Goal: Task Accomplishment & Management: Use online tool/utility

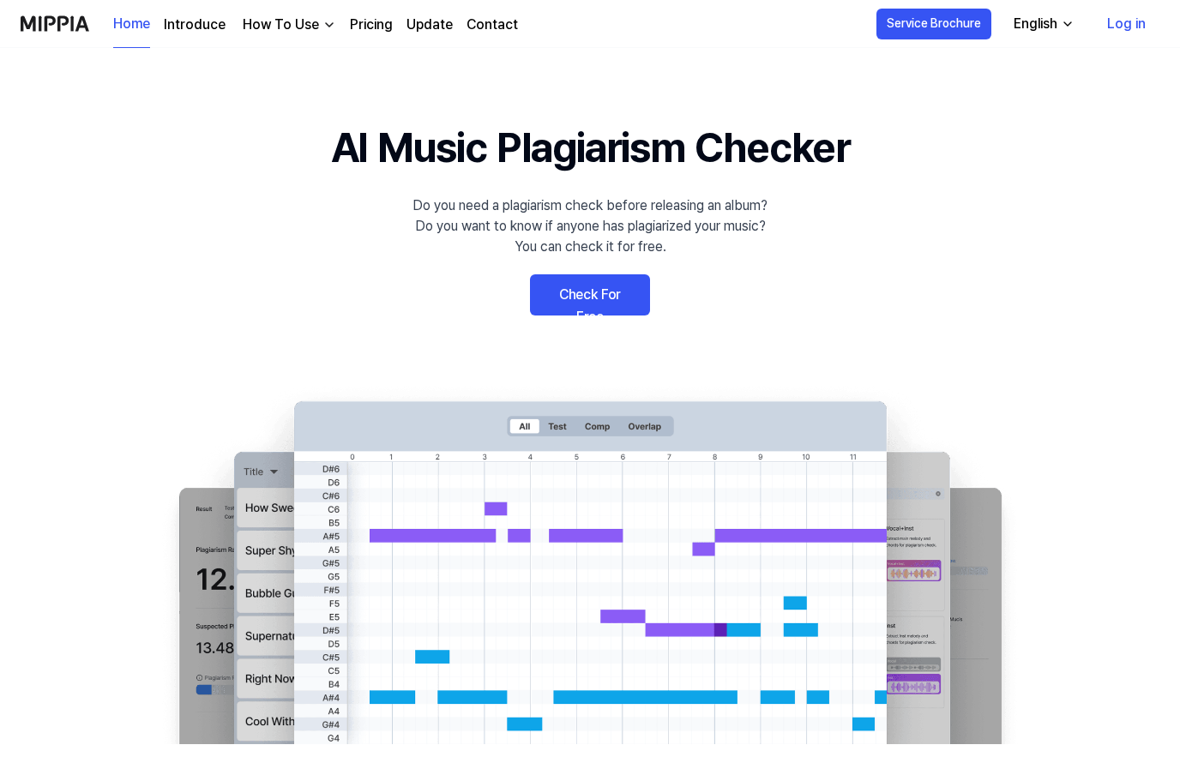
click at [625, 281] on link "Check For Free" at bounding box center [590, 294] width 120 height 41
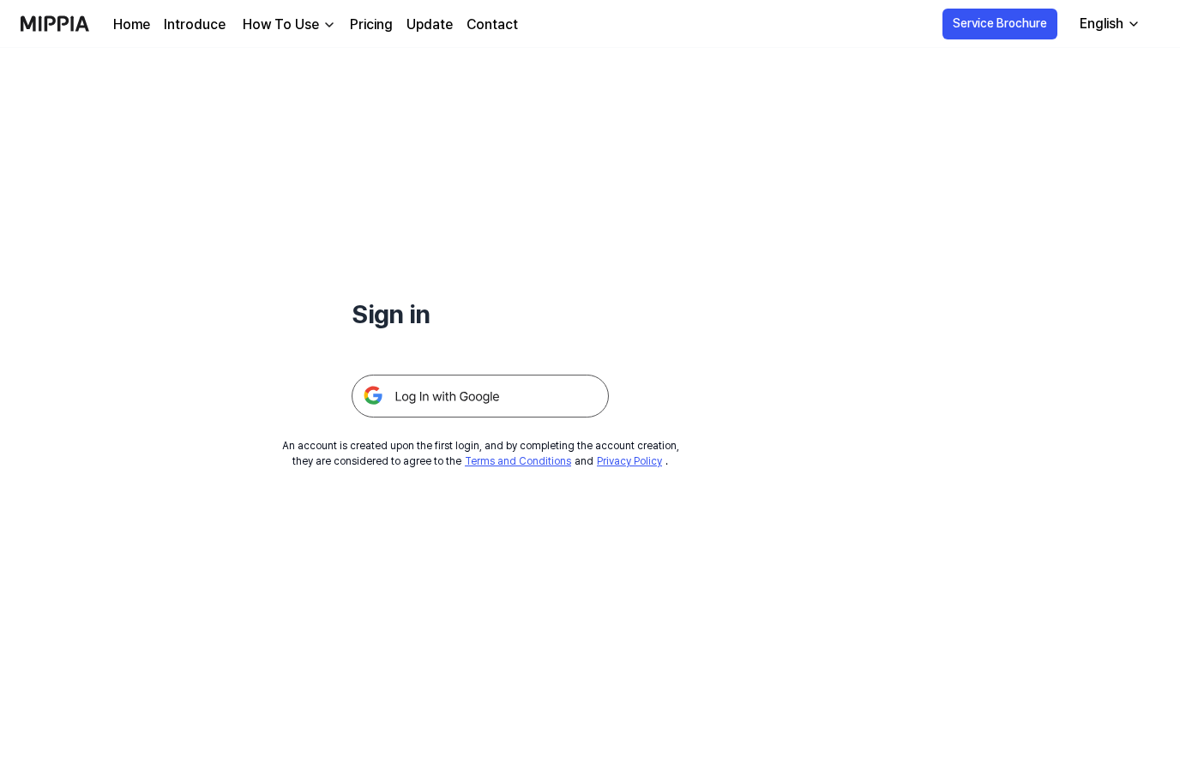
click at [542, 397] on img at bounding box center [480, 396] width 257 height 43
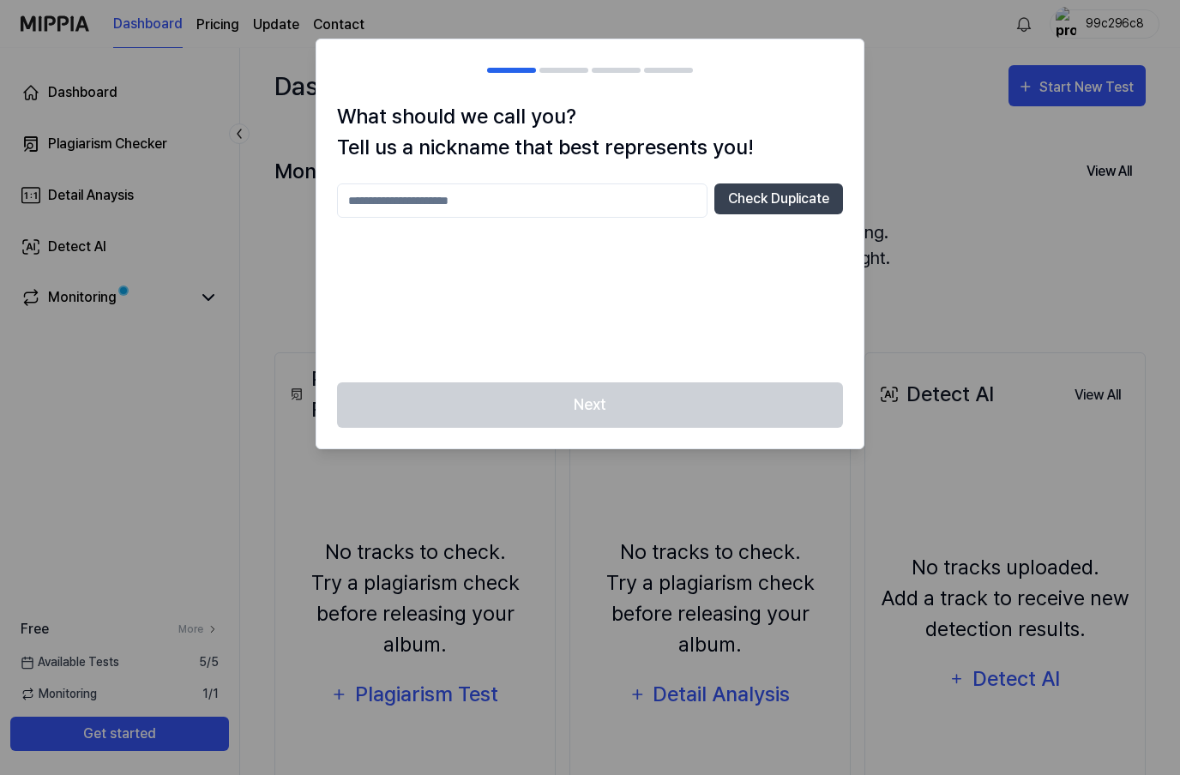
click at [635, 197] on input "text" at bounding box center [522, 200] width 370 height 34
type input "*"
type input "**********"
click at [787, 194] on button "Check Duplicate" at bounding box center [778, 198] width 129 height 31
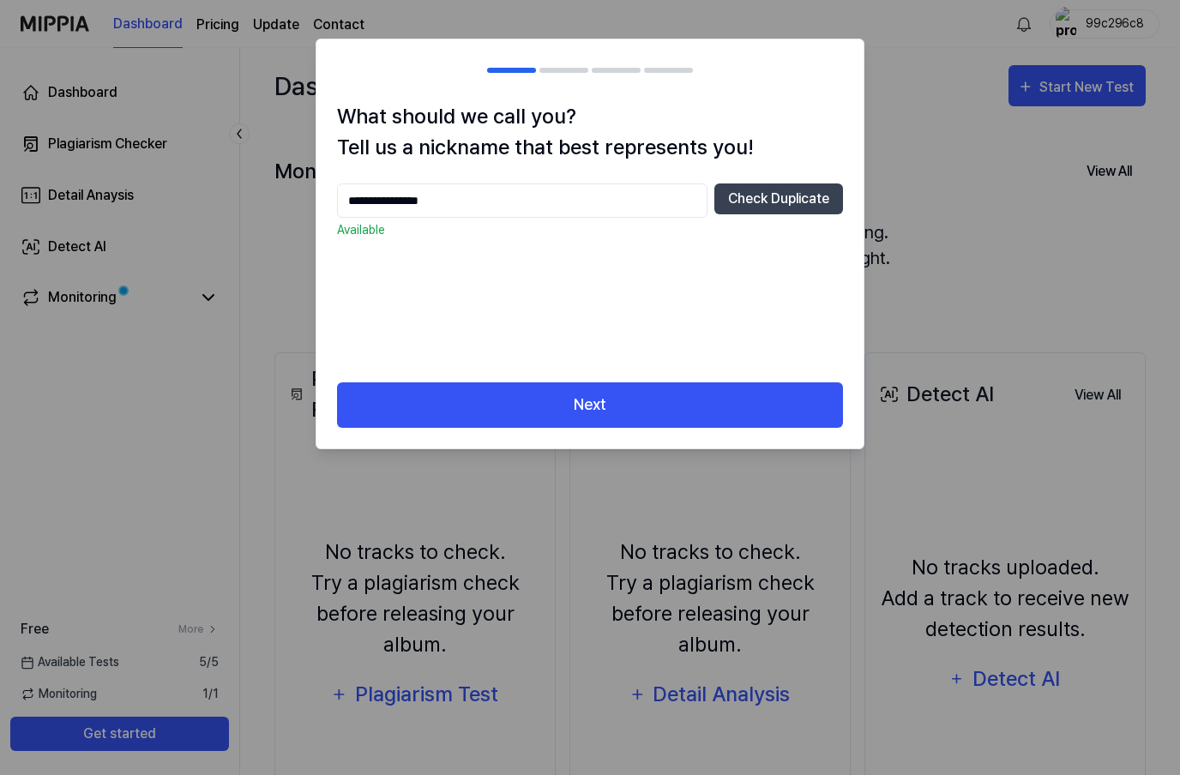
click at [800, 408] on button "Next" at bounding box center [590, 404] width 506 height 45
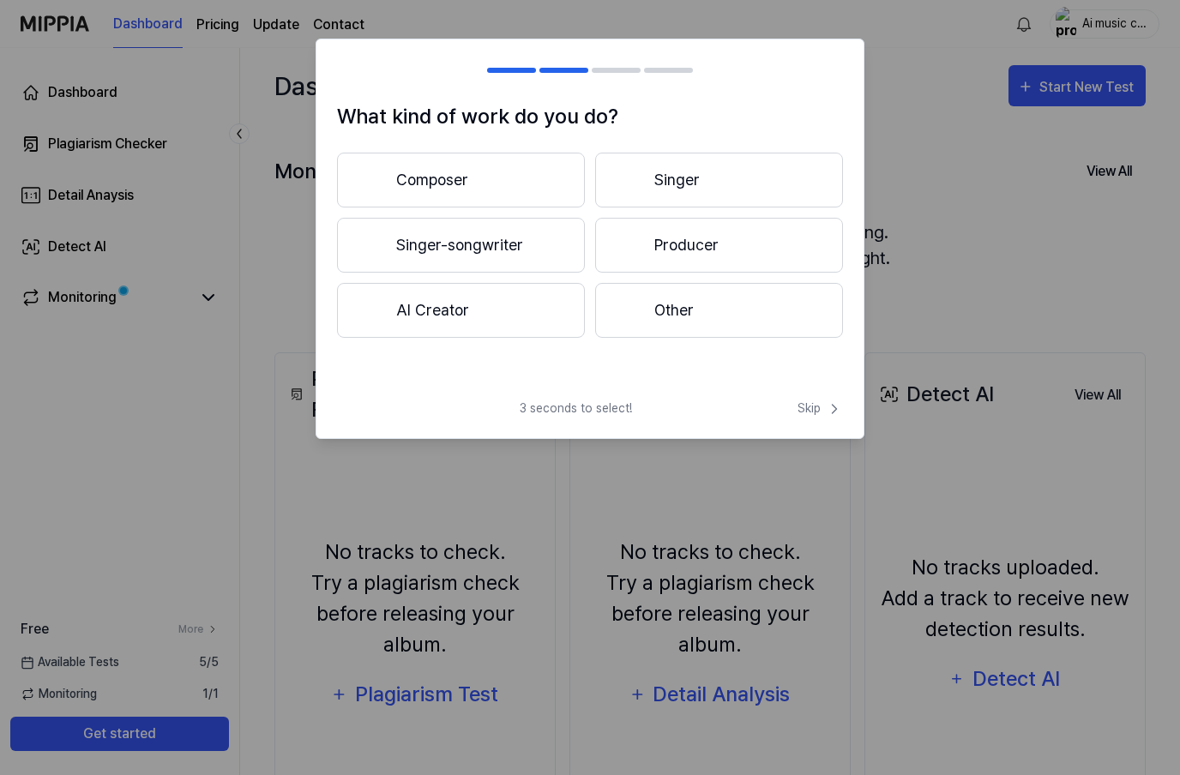
click at [754, 313] on button "Other" at bounding box center [719, 310] width 248 height 55
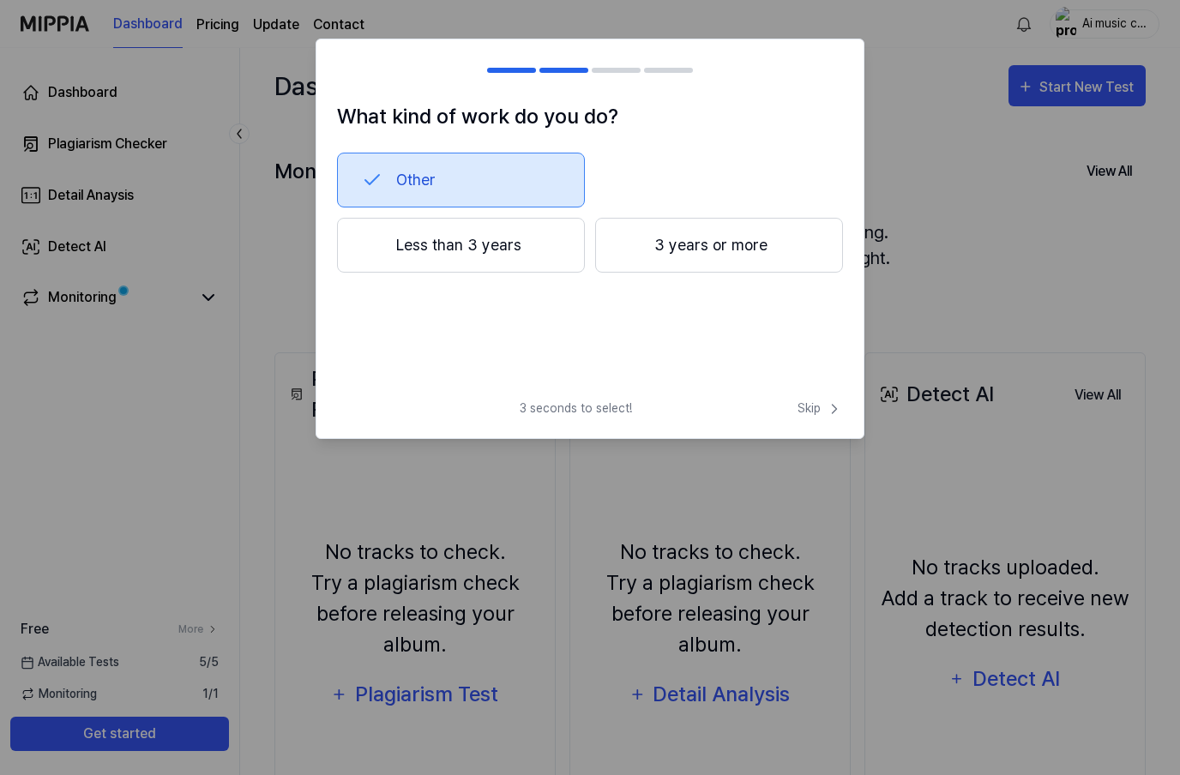
click at [814, 414] on span "Skip" at bounding box center [819, 409] width 45 height 18
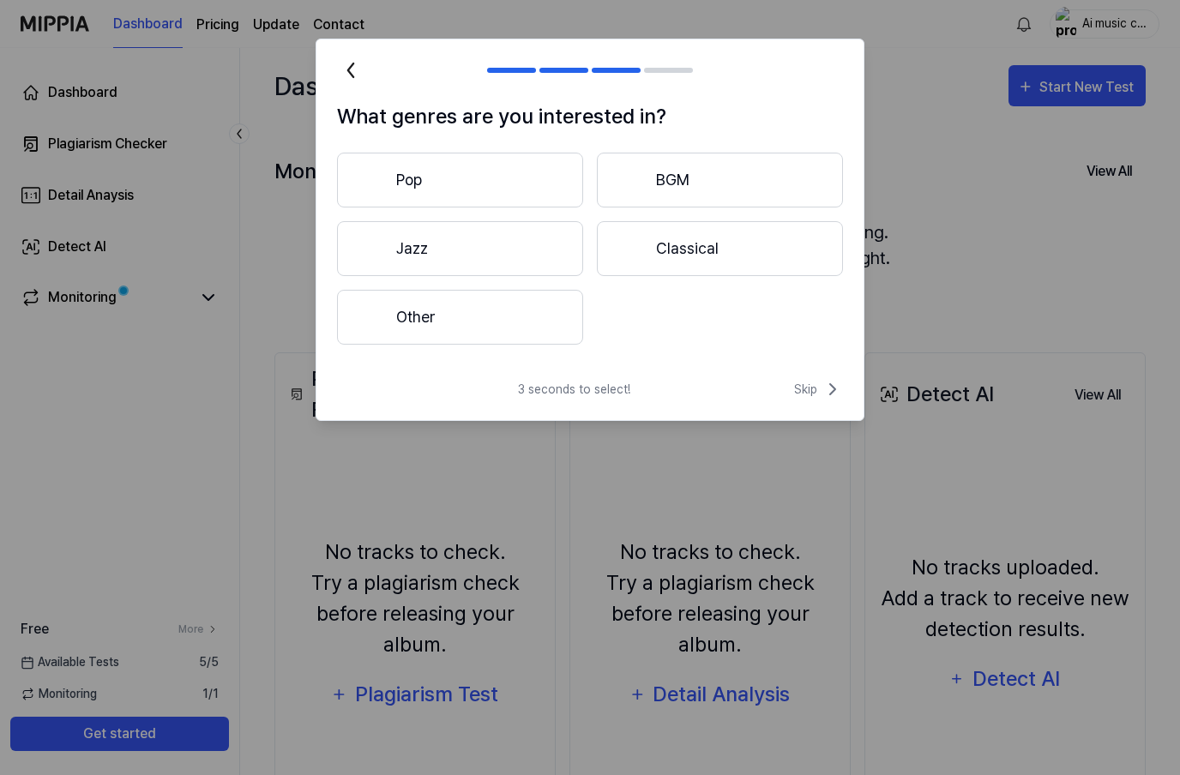
click at [826, 382] on icon at bounding box center [832, 389] width 21 height 21
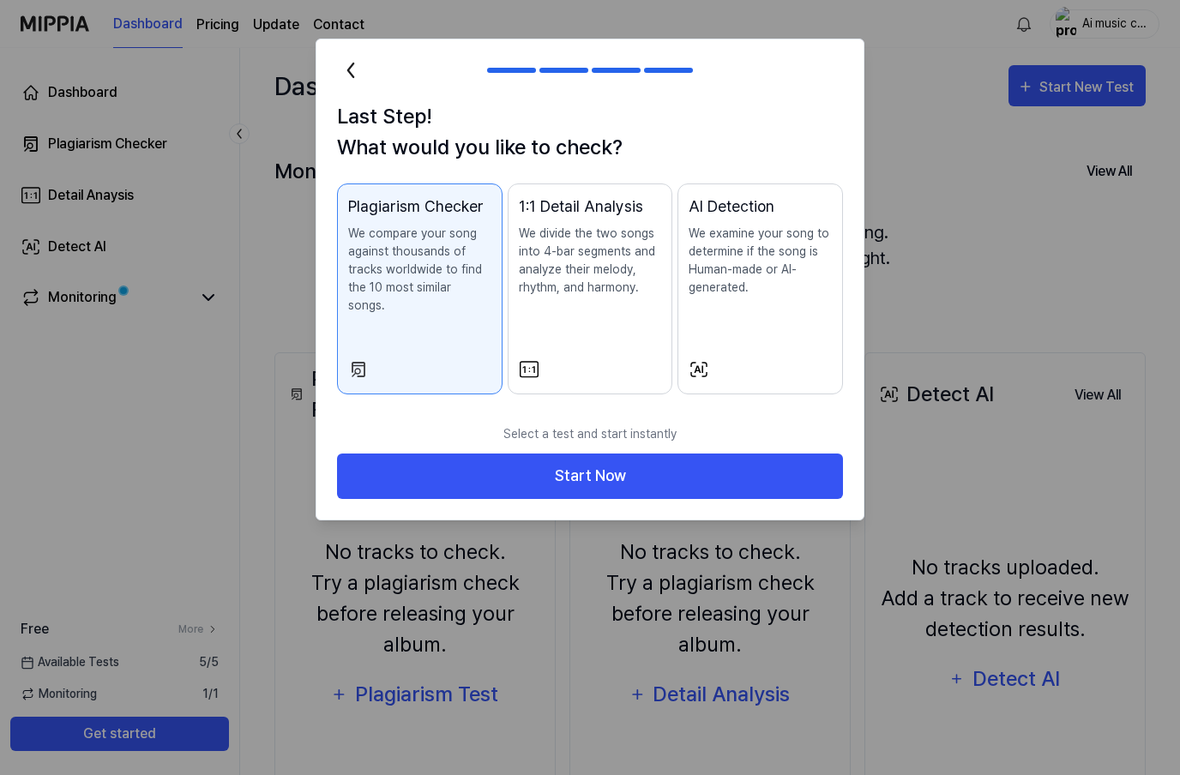
click at [764, 460] on button "Start Now" at bounding box center [590, 476] width 506 height 45
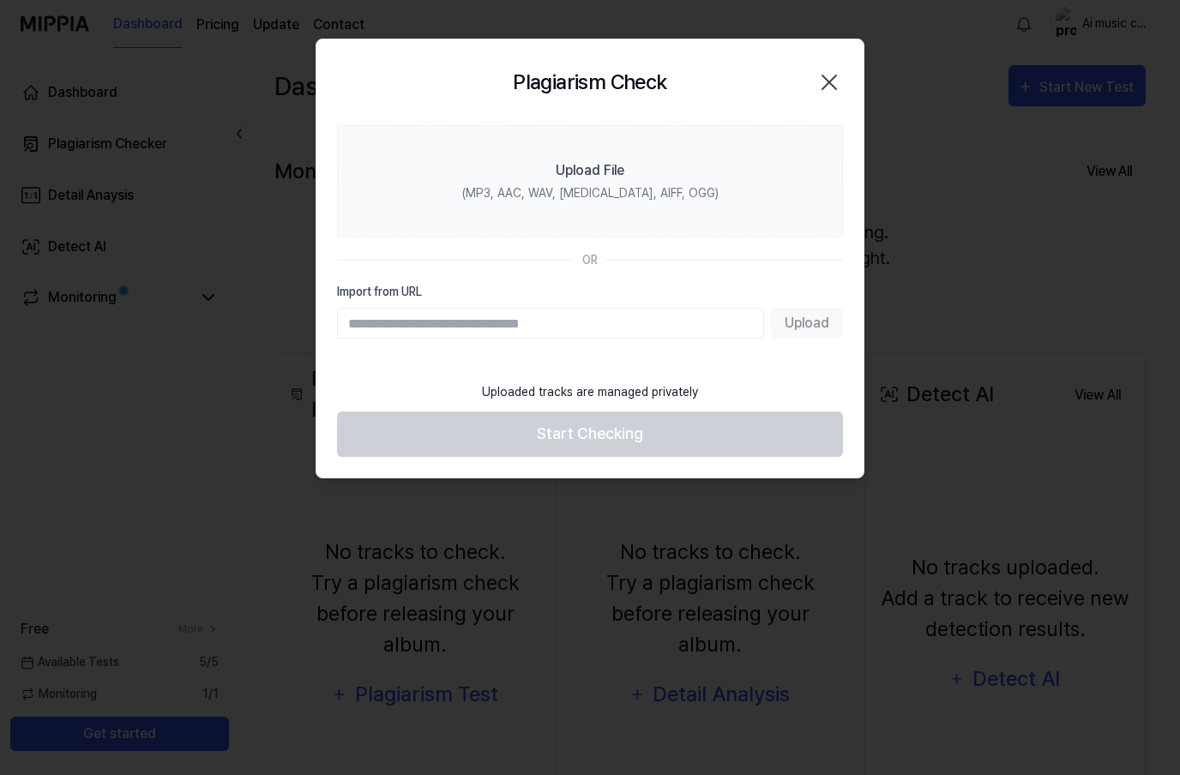
click at [821, 334] on div "Upload" at bounding box center [590, 323] width 506 height 31
click at [815, 320] on div "Upload" at bounding box center [590, 323] width 506 height 31
click at [713, 330] on input "Import from URL" at bounding box center [550, 323] width 427 height 31
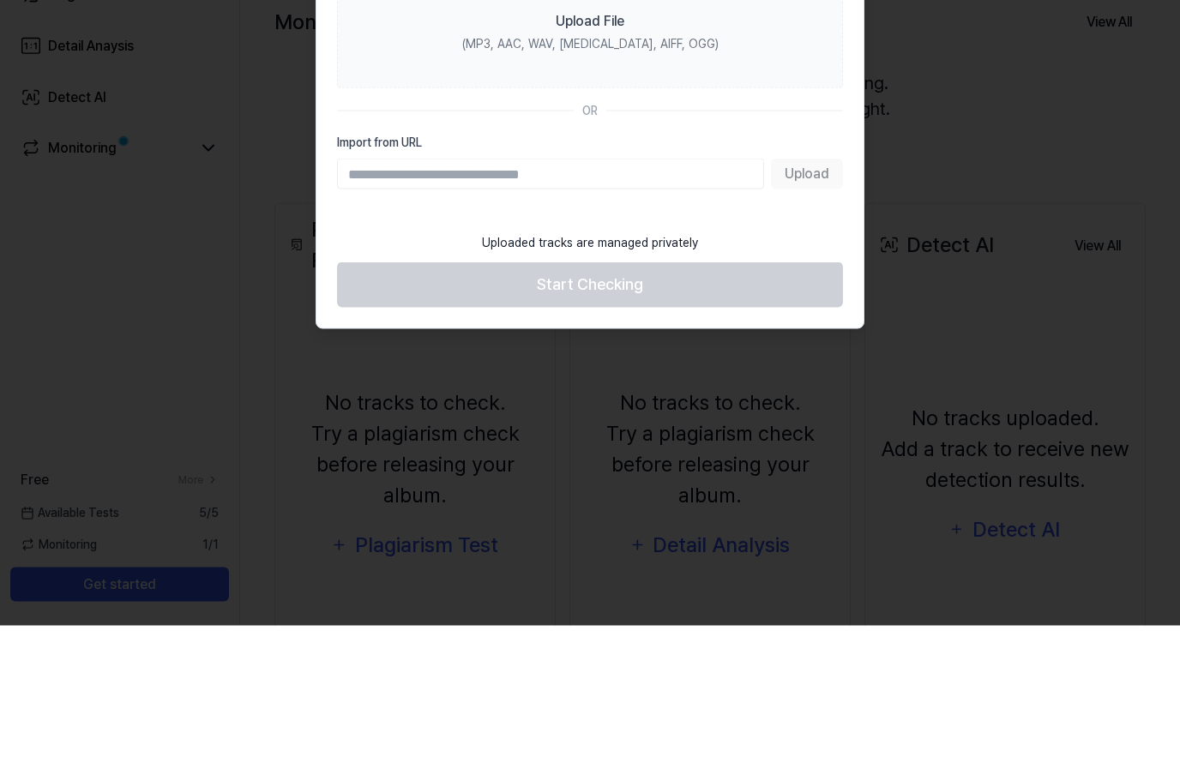
click at [628, 184] on div "(MP3, AAC, WAV, [MEDICAL_DATA], AIFF, OGG)" at bounding box center [590, 193] width 256 height 18
click at [0, 0] on input "Upload File (MP3, AAC, WAV, [MEDICAL_DATA], AIFF, OGG)" at bounding box center [0, 0] width 0 height 0
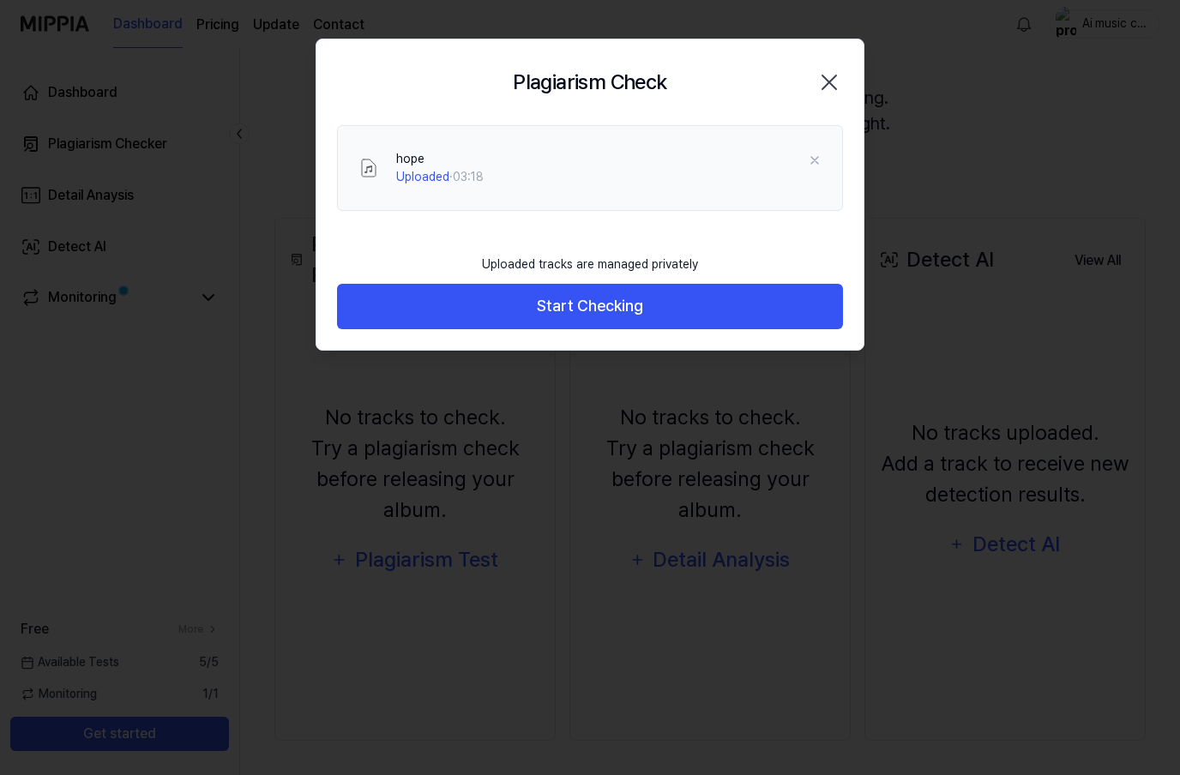
click at [720, 304] on button "Start Checking" at bounding box center [590, 306] width 506 height 45
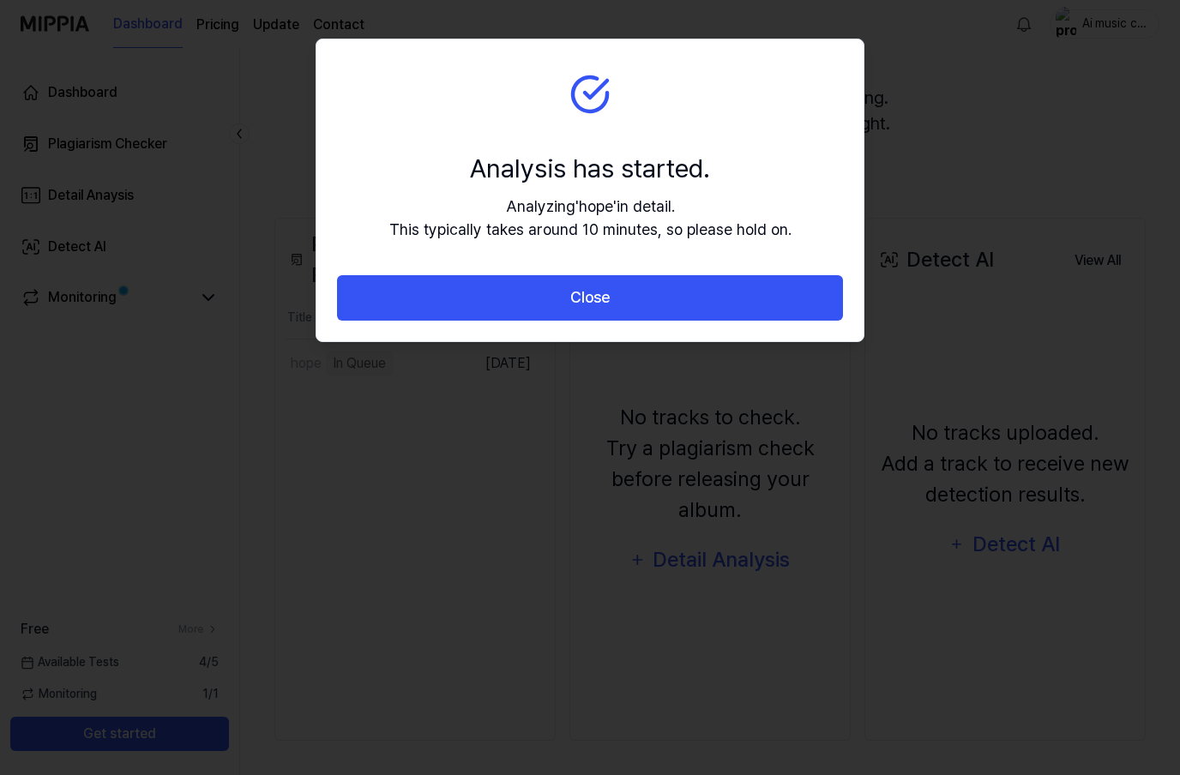
click at [725, 294] on button "Close" at bounding box center [590, 297] width 506 height 45
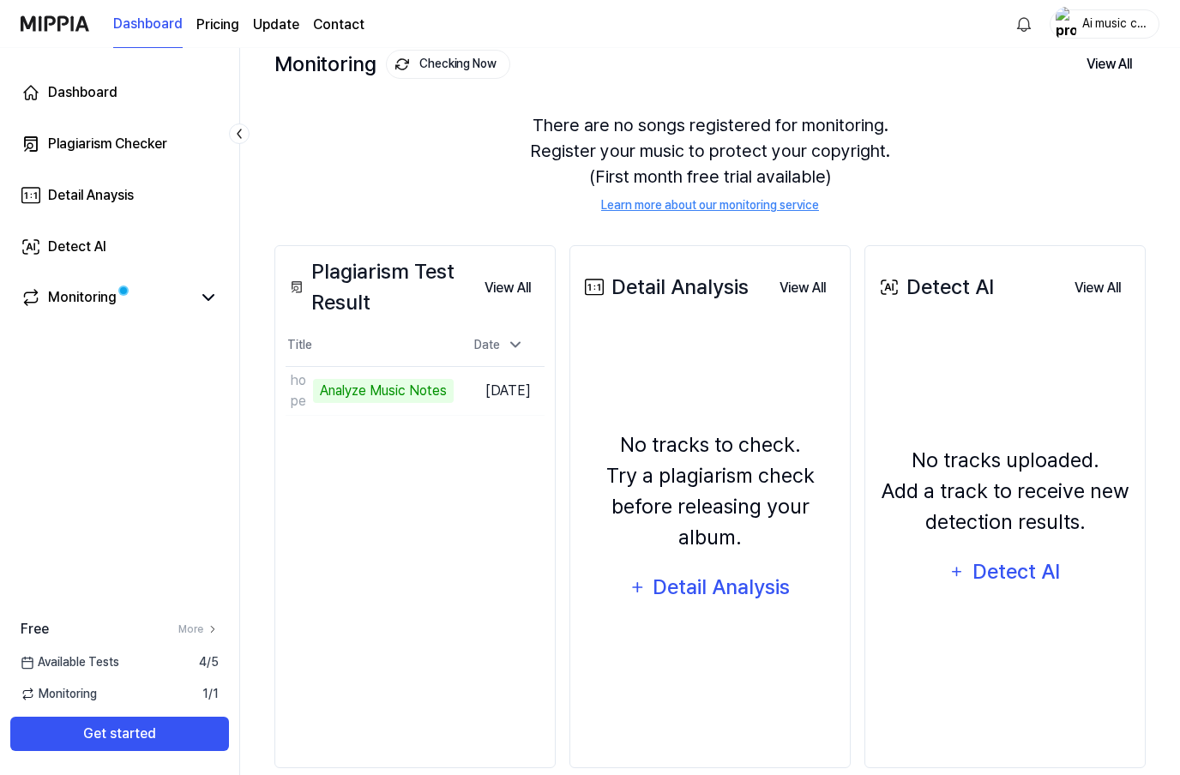
scroll to position [105, 0]
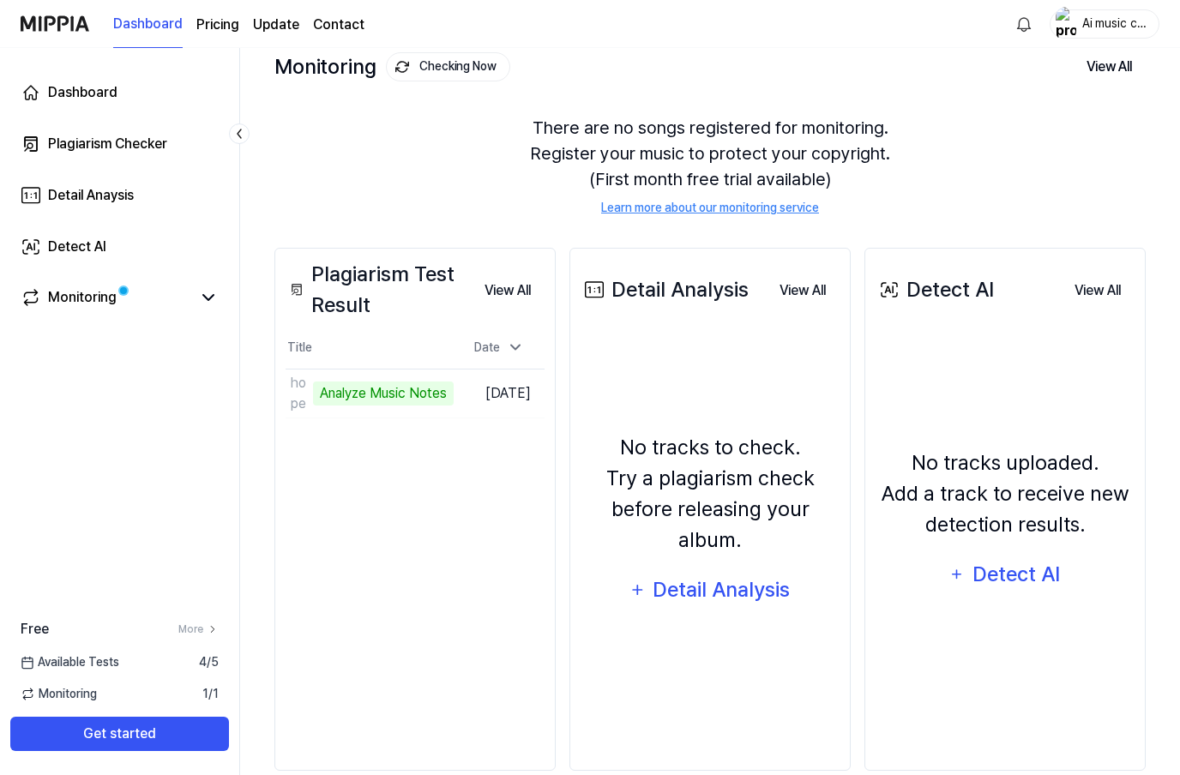
click at [512, 282] on button "View All" at bounding box center [508, 291] width 74 height 34
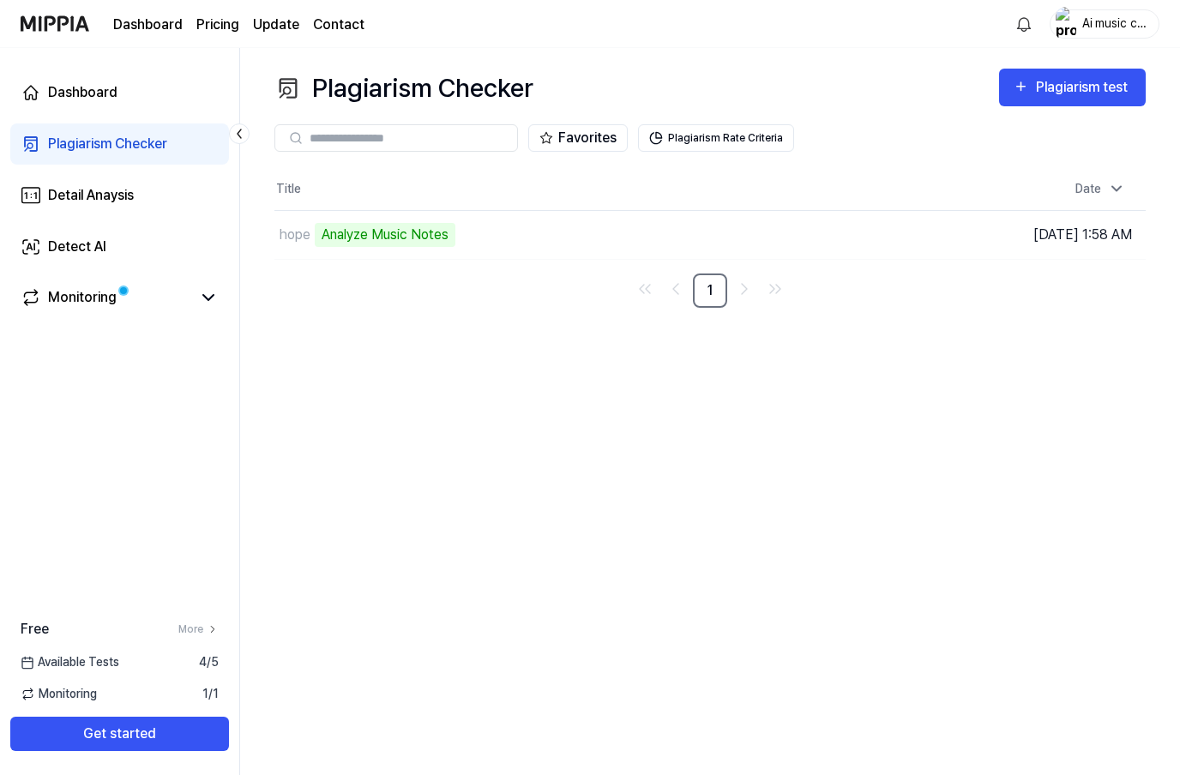
click at [80, 306] on div "Monitoring" at bounding box center [82, 297] width 69 height 21
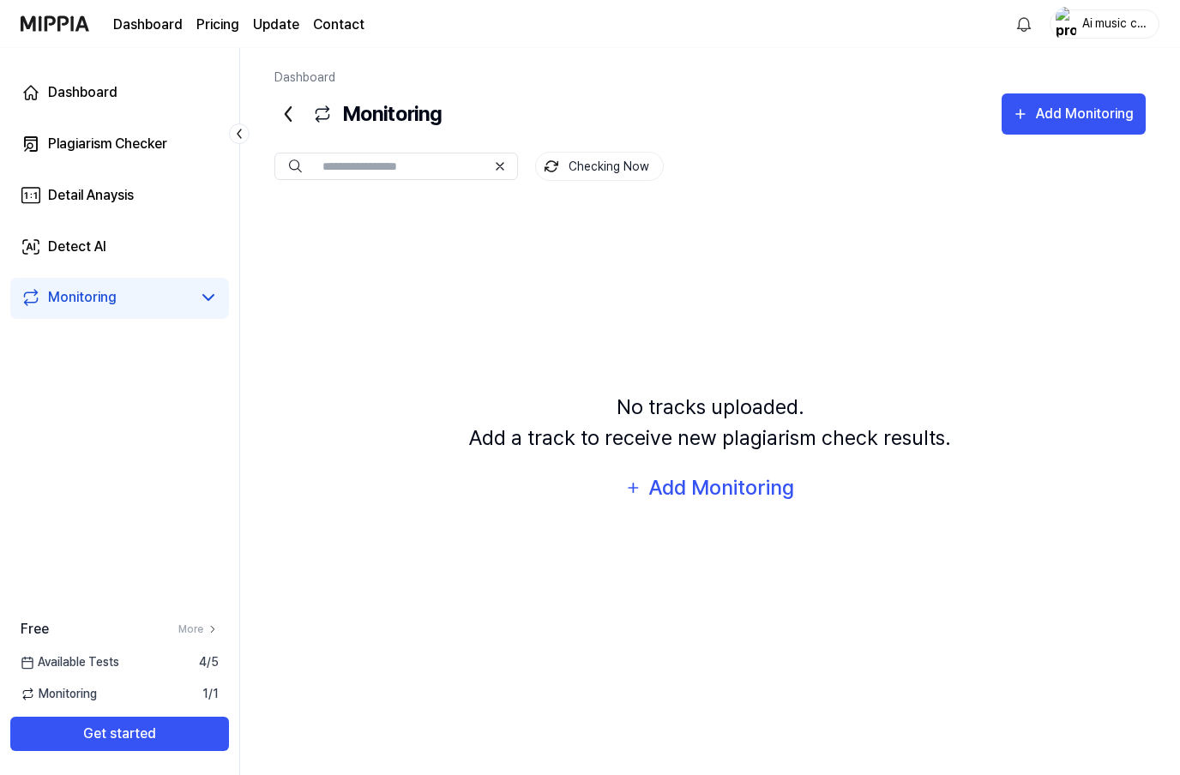
click at [67, 141] on div "Plagiarism Checker" at bounding box center [107, 144] width 119 height 21
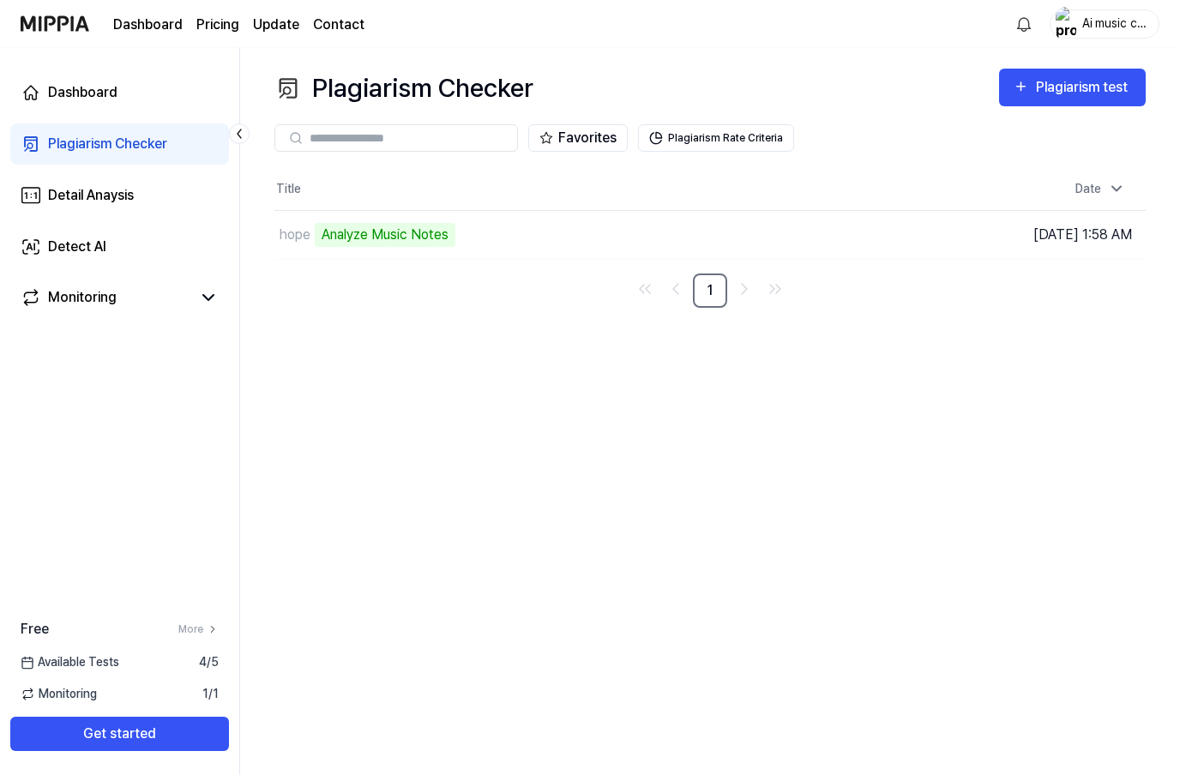
click at [63, 98] on div "Dashboard" at bounding box center [82, 92] width 69 height 21
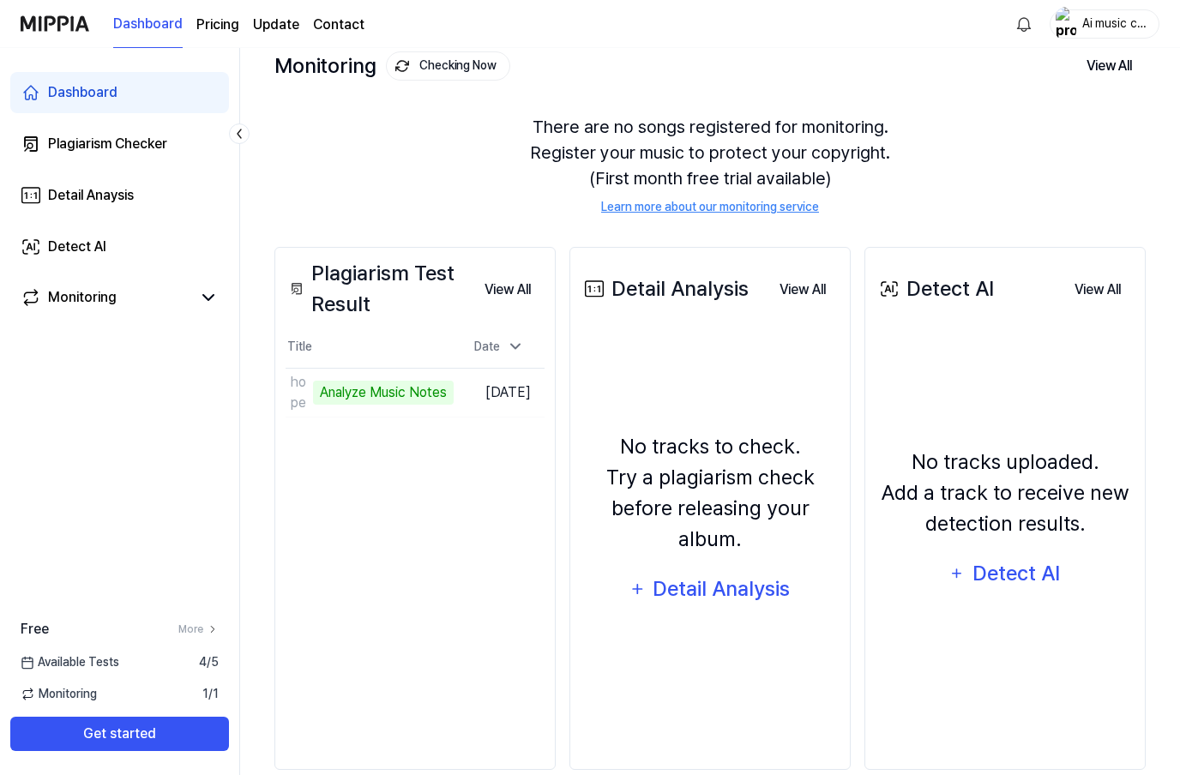
scroll to position [105, 0]
click at [203, 637] on link "More" at bounding box center [198, 629] width 40 height 15
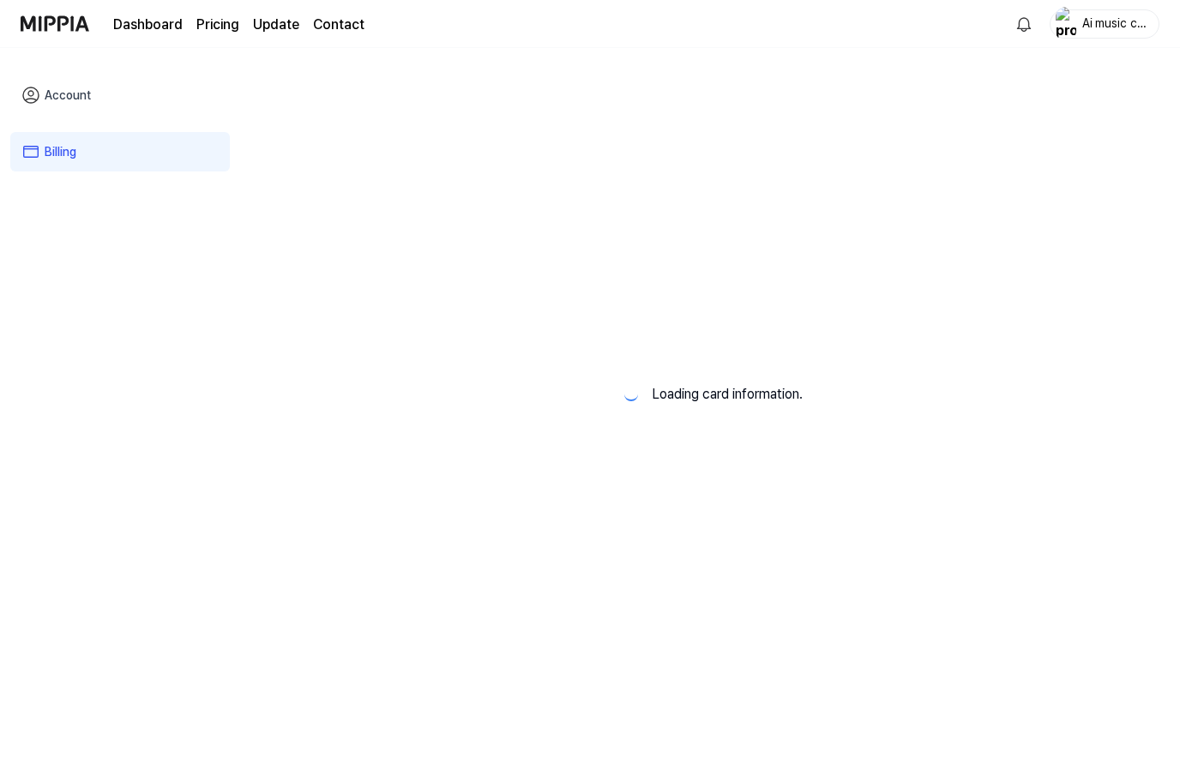
click at [198, 681] on div "Account Billing" at bounding box center [120, 413] width 240 height 731
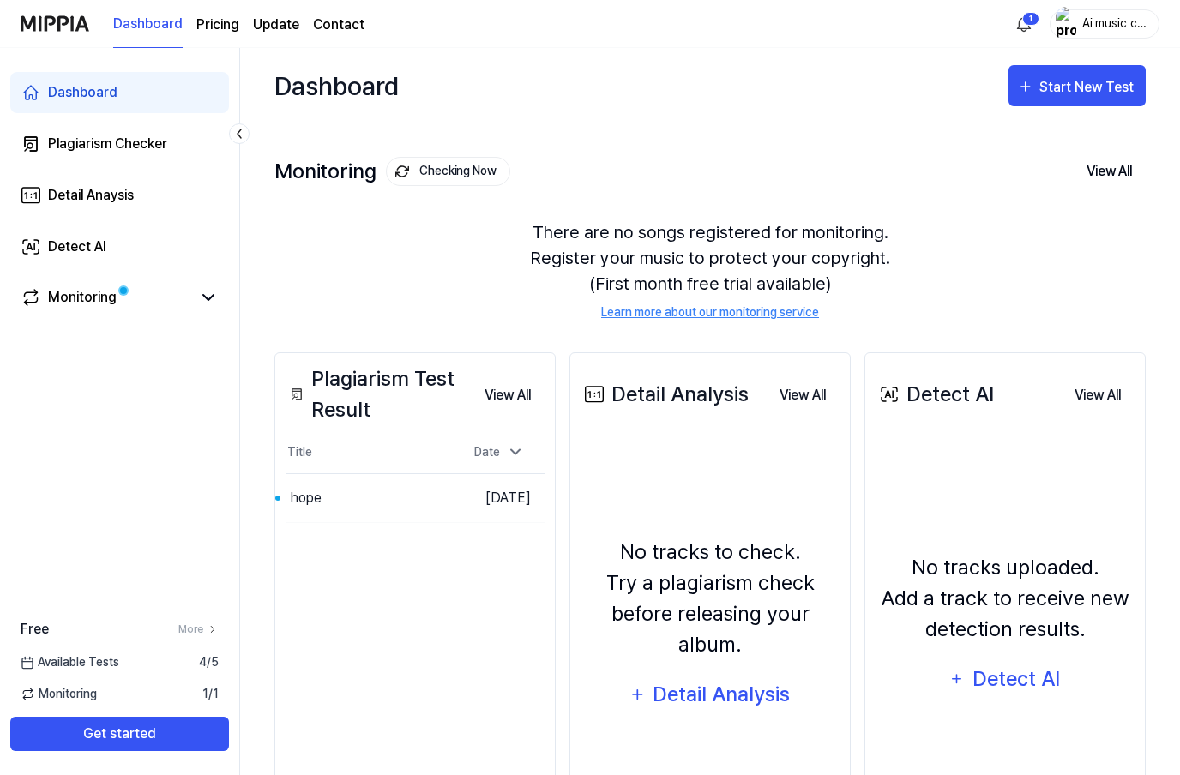
click at [63, 304] on div "Monitoring" at bounding box center [82, 297] width 69 height 21
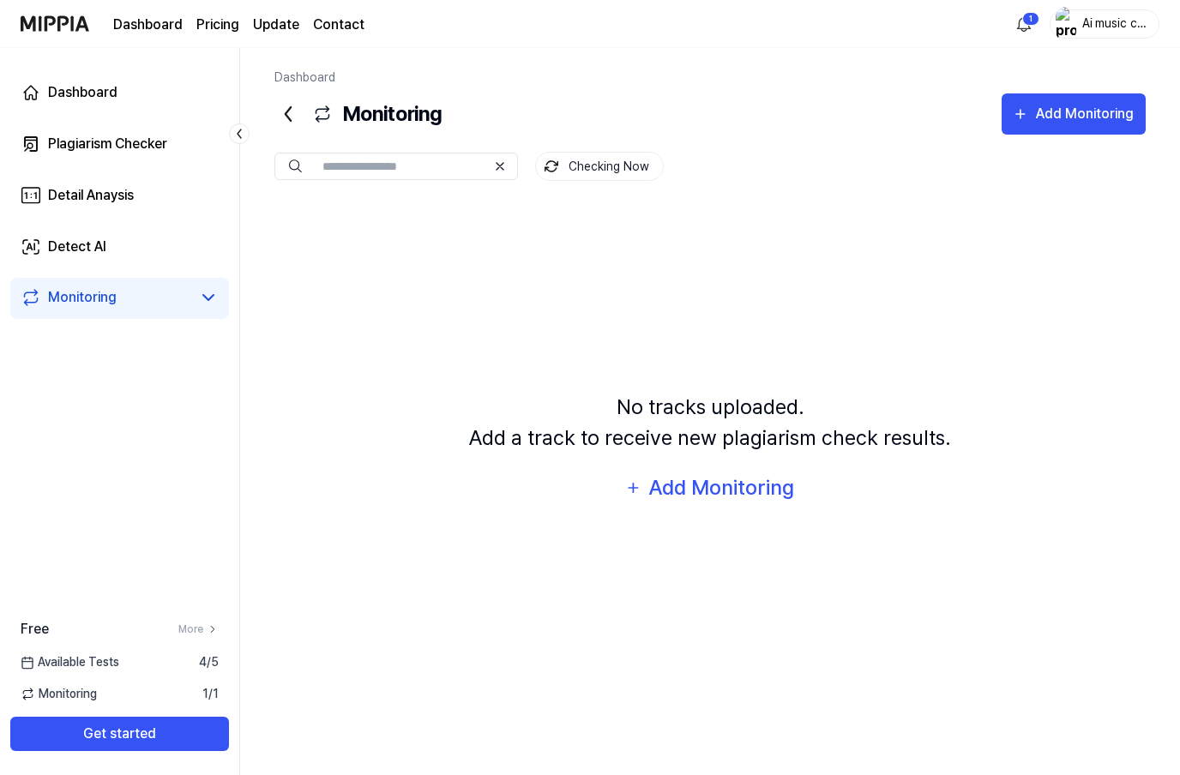
click at [63, 248] on div "Detect AI" at bounding box center [77, 247] width 58 height 21
click at [63, 144] on div "Plagiarism Checker" at bounding box center [107, 144] width 119 height 21
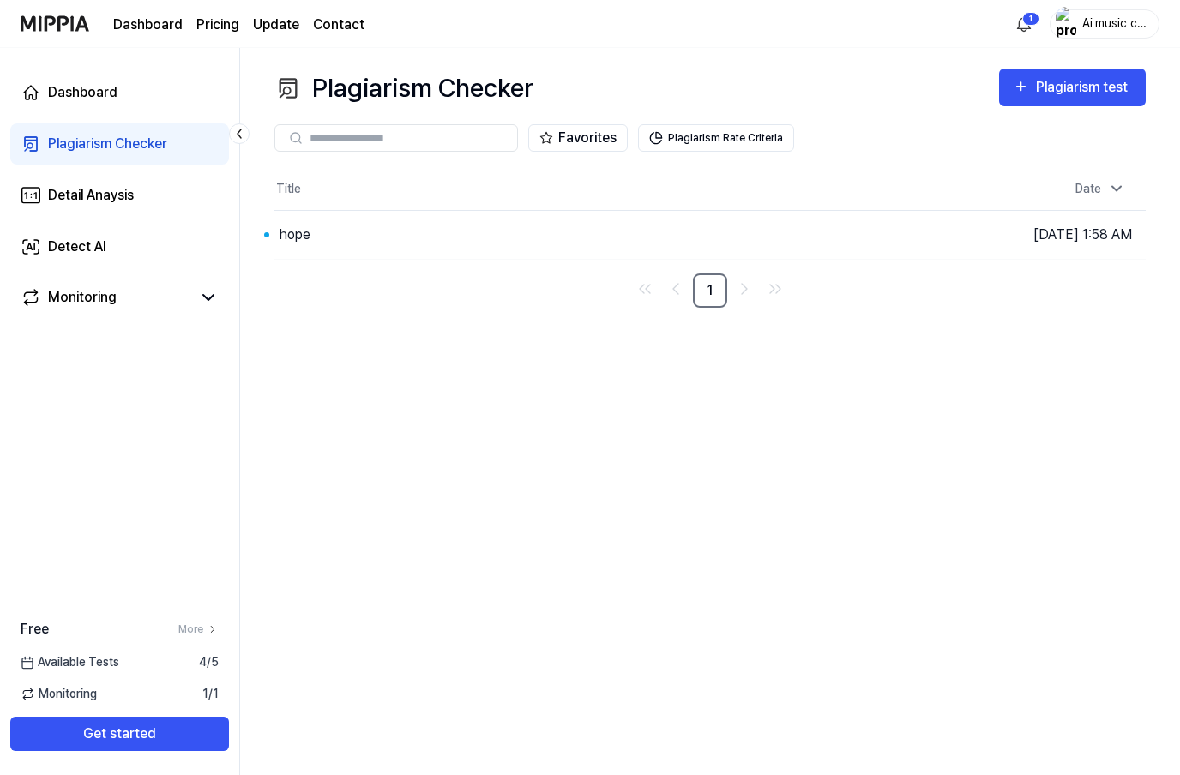
click at [0, 0] on button "Go to Results" at bounding box center [0, 0] width 0 height 0
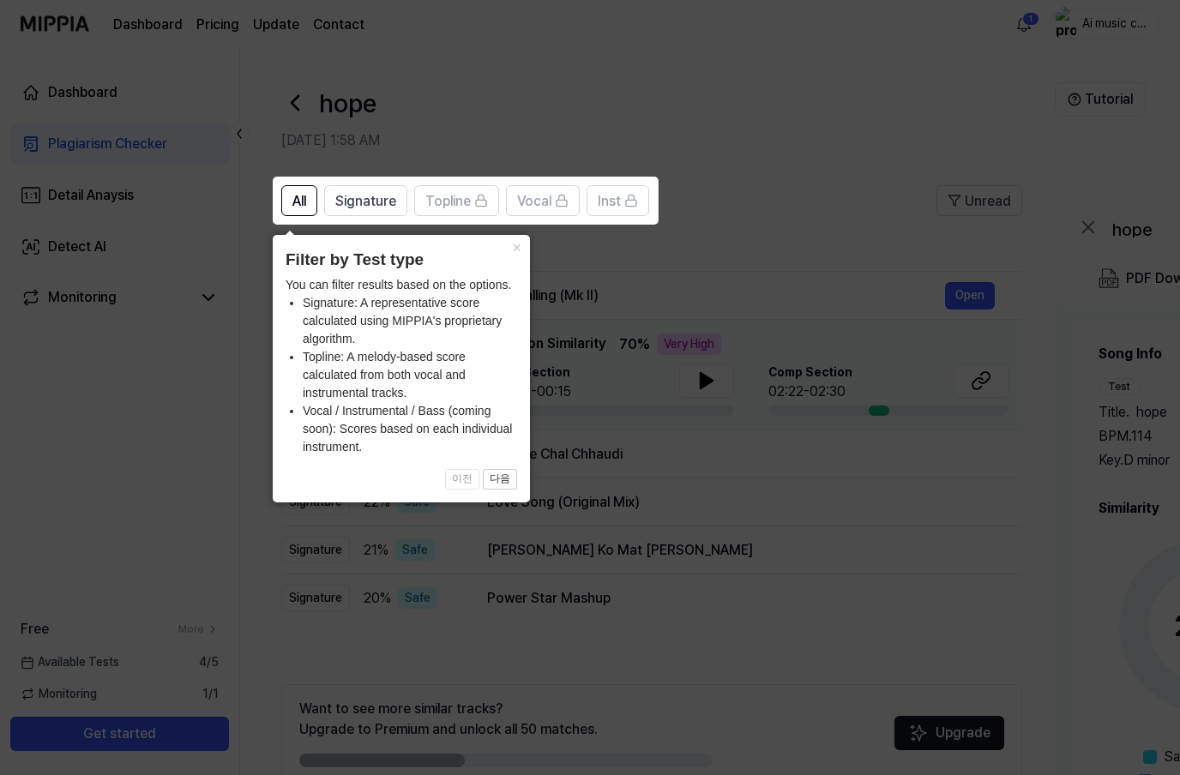
click at [514, 242] on button "×" at bounding box center [515, 247] width 27 height 24
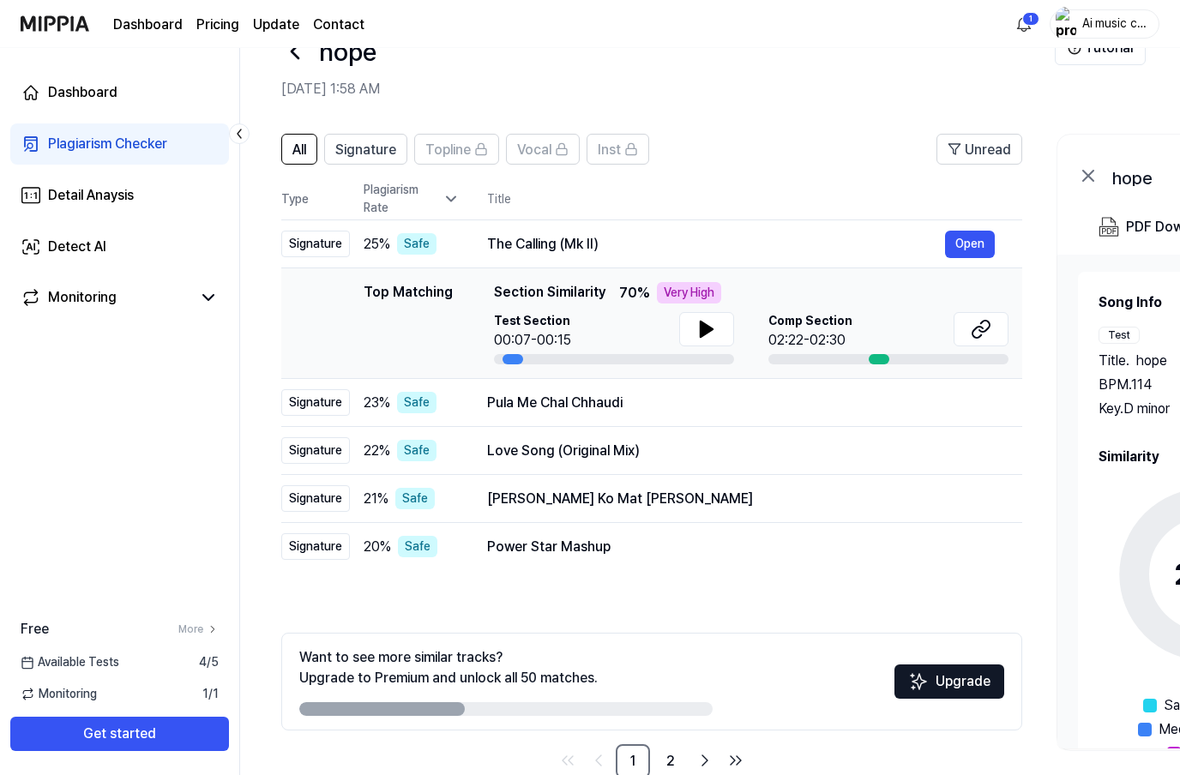
scroll to position [56, 0]
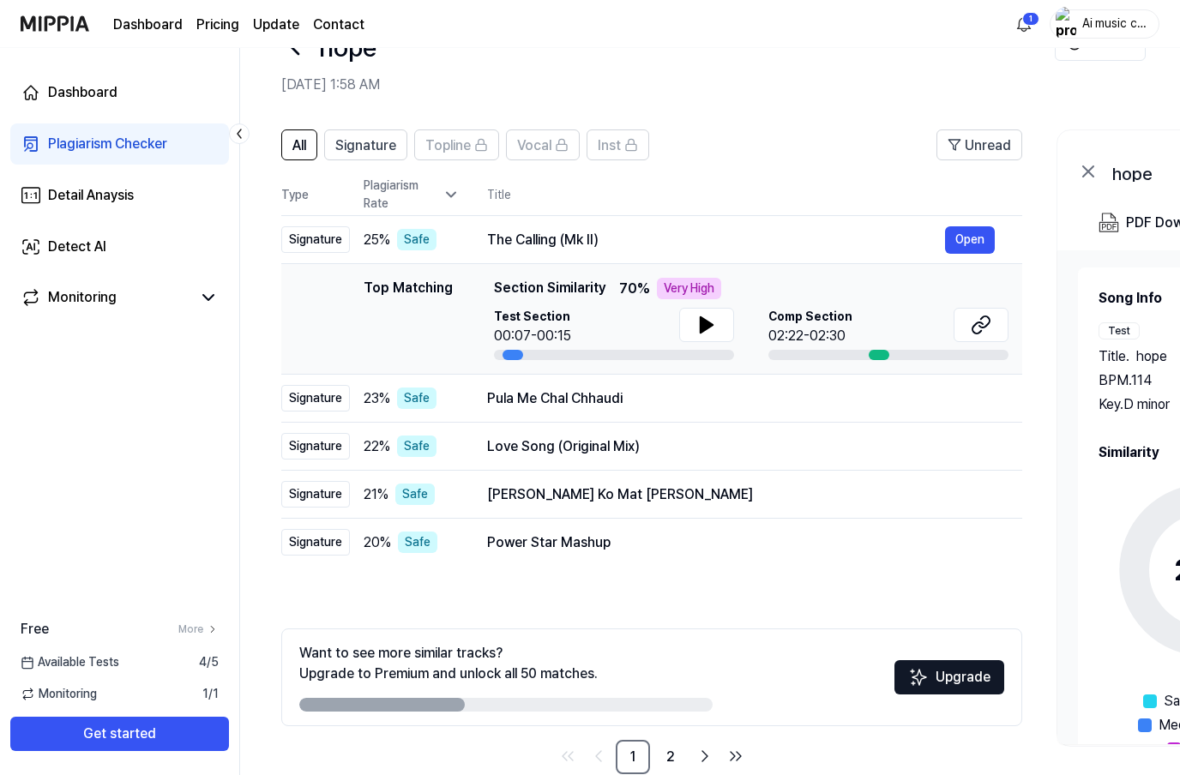
click at [701, 319] on icon at bounding box center [707, 324] width 12 height 15
click at [702, 322] on icon at bounding box center [707, 324] width 12 height 15
click at [823, 324] on span "Comp Section" at bounding box center [810, 317] width 84 height 18
click at [991, 326] on button at bounding box center [980, 325] width 55 height 34
click at [617, 230] on div "The Calling (Mk II)" at bounding box center [716, 240] width 458 height 21
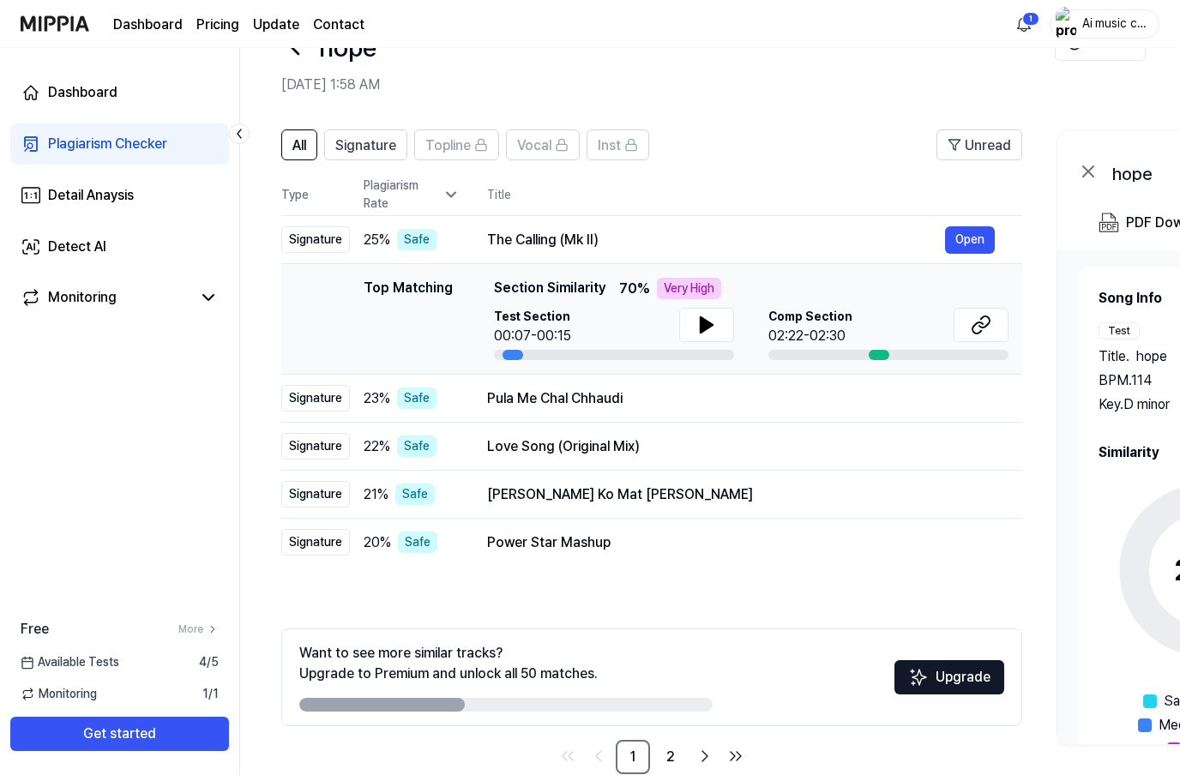
click at [599, 246] on div "The Calling (Mk II)" at bounding box center [716, 240] width 458 height 21
click at [980, 237] on button "Open" at bounding box center [970, 239] width 50 height 27
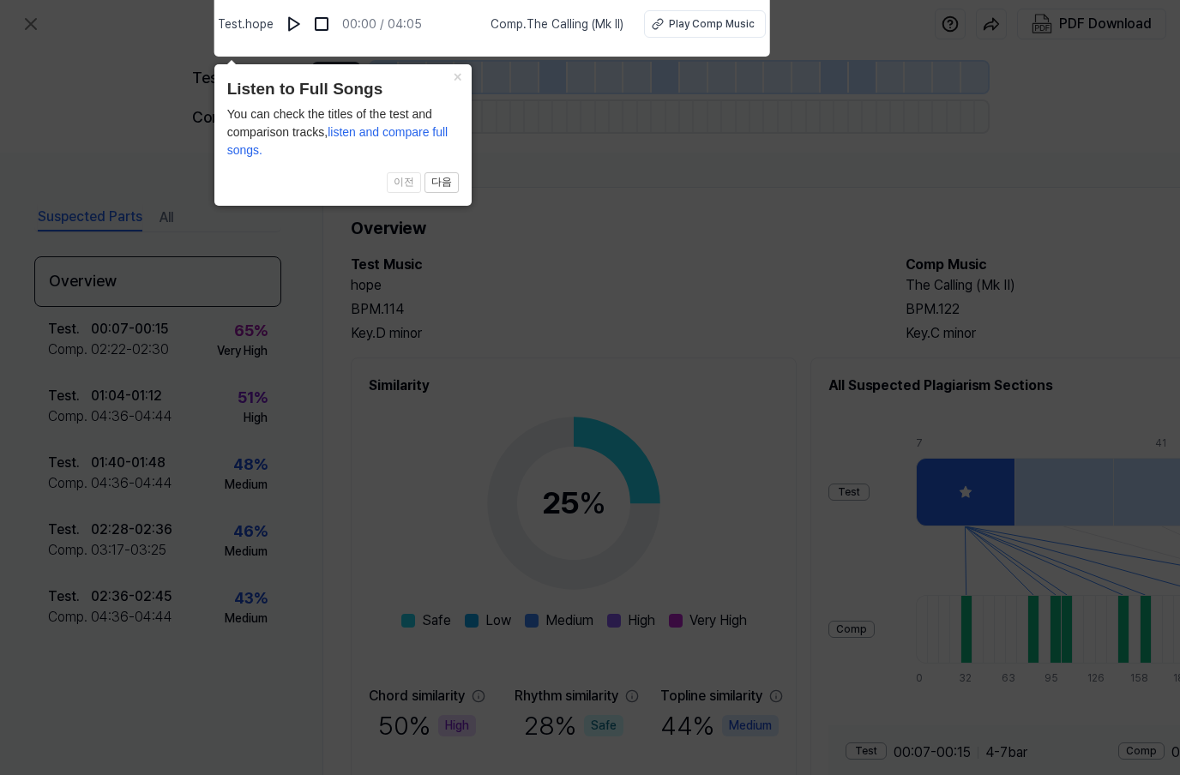
click at [99, 143] on icon at bounding box center [590, 383] width 1180 height 784
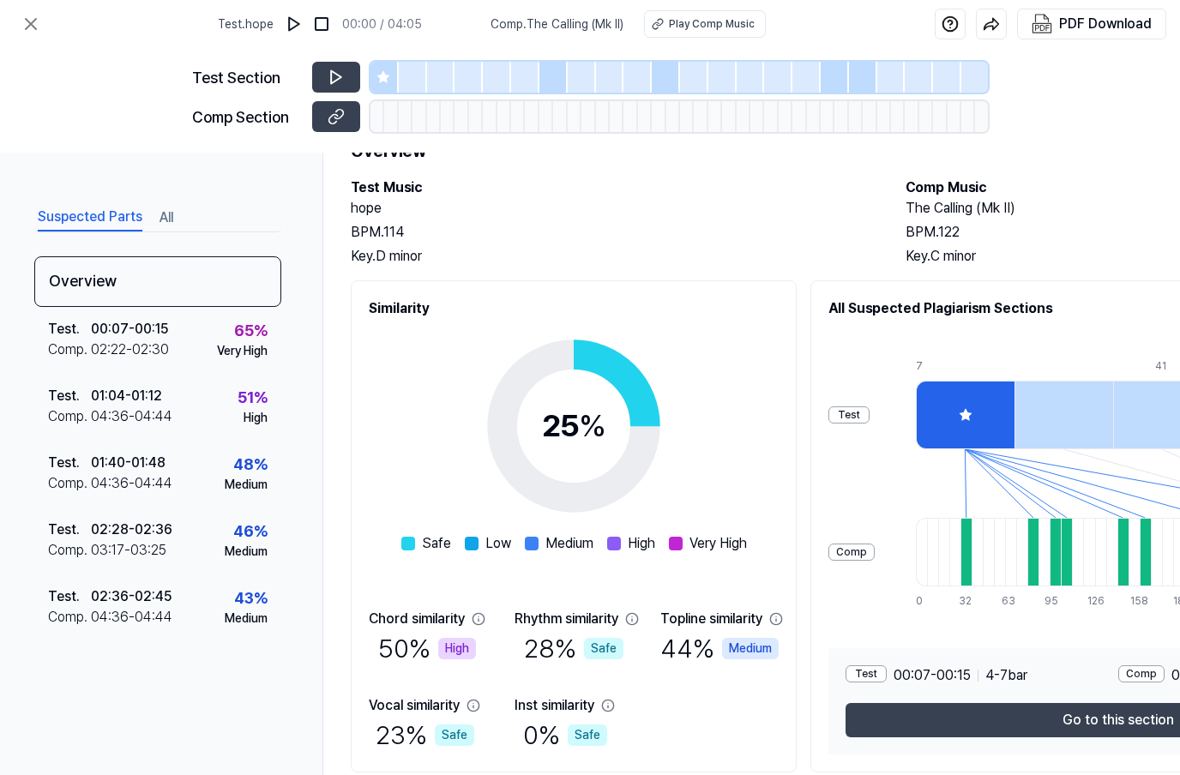
scroll to position [76, 0]
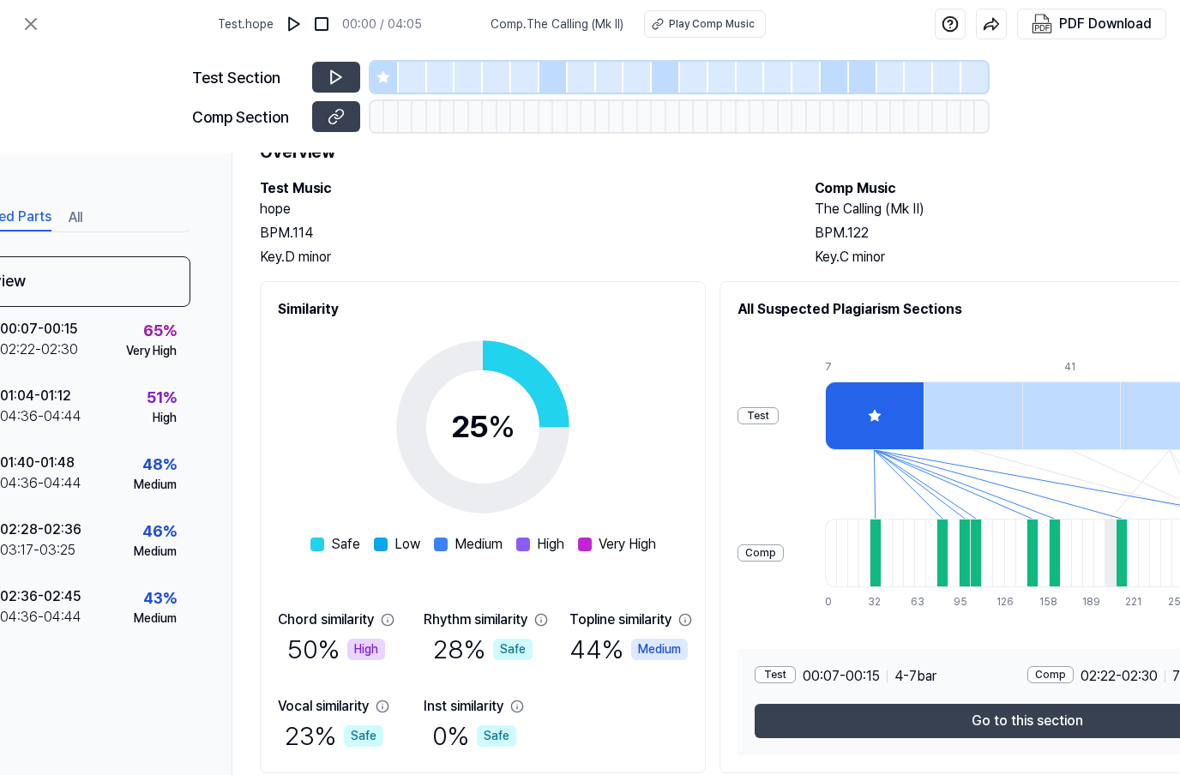
click at [1077, 713] on button "Go to this section" at bounding box center [1027, 721] width 545 height 34
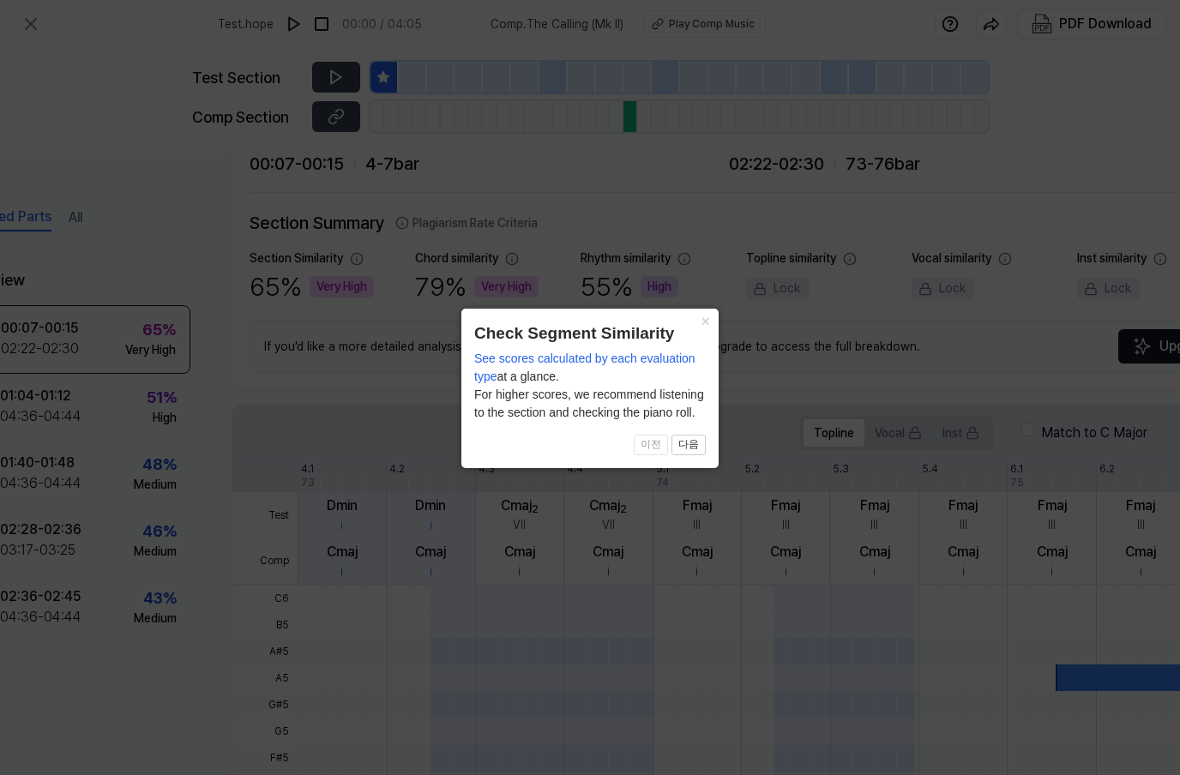
scroll to position [46, 91]
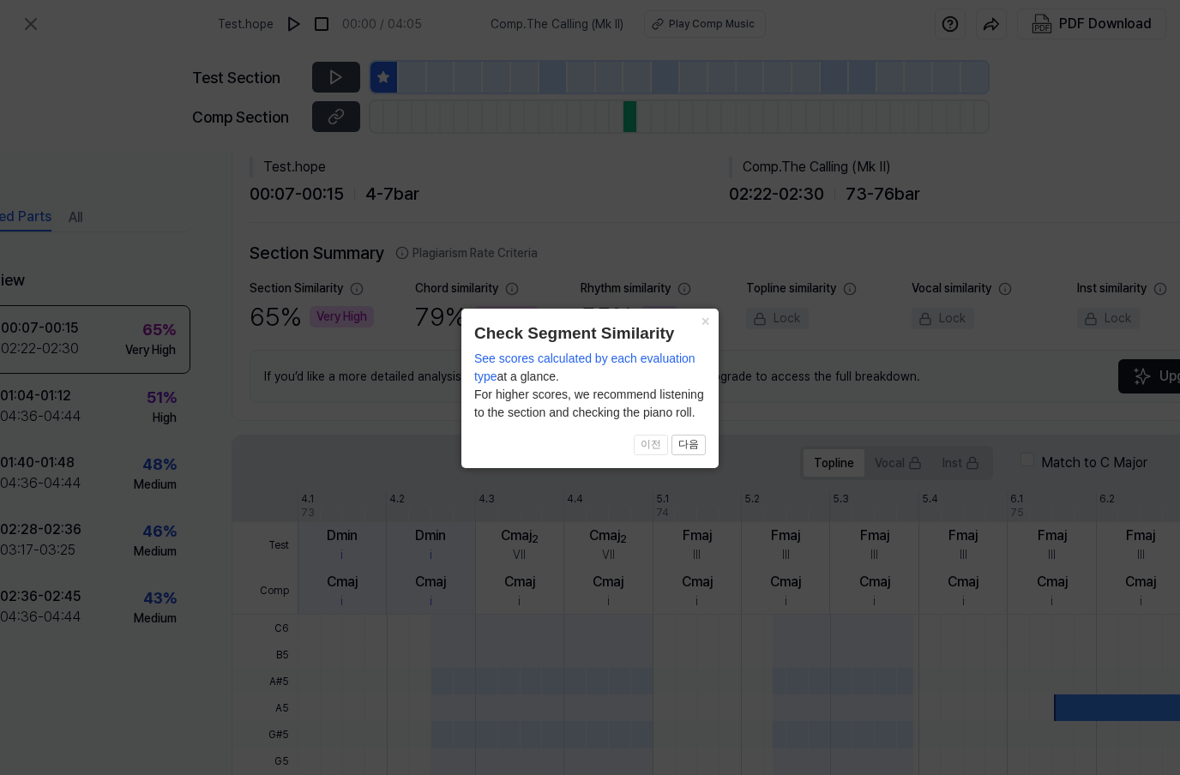
click at [704, 378] on div "See scores calculated by each evaluation type at a glance. For higher scores, w…" at bounding box center [590, 386] width 232 height 72
click at [696, 378] on div "See scores calculated by each evaluation type at a glance. For higher scores, w…" at bounding box center [590, 386] width 232 height 72
click at [698, 380] on div "See scores calculated by each evaluation type at a glance. For higher scores, w…" at bounding box center [590, 386] width 232 height 72
click at [710, 374] on div "× Check Segment Similarity See scores calculated by each evaluation type at a g…" at bounding box center [589, 388] width 257 height 159
click at [706, 377] on div "× Check Segment Similarity See scores calculated by each evaluation type at a g…" at bounding box center [589, 388] width 257 height 159
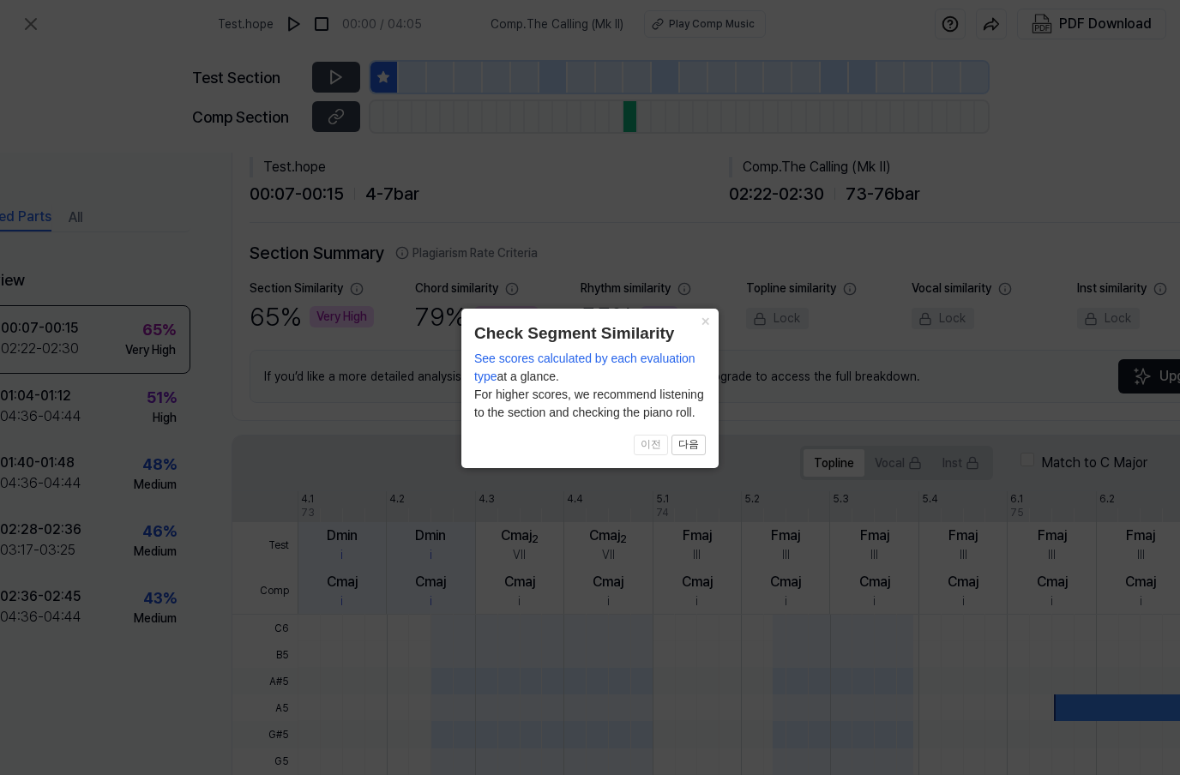
click at [703, 376] on div "See scores calculated by each evaluation type at a glance. For higher scores, w…" at bounding box center [590, 386] width 232 height 72
click at [688, 503] on icon at bounding box center [590, 387] width 1180 height 775
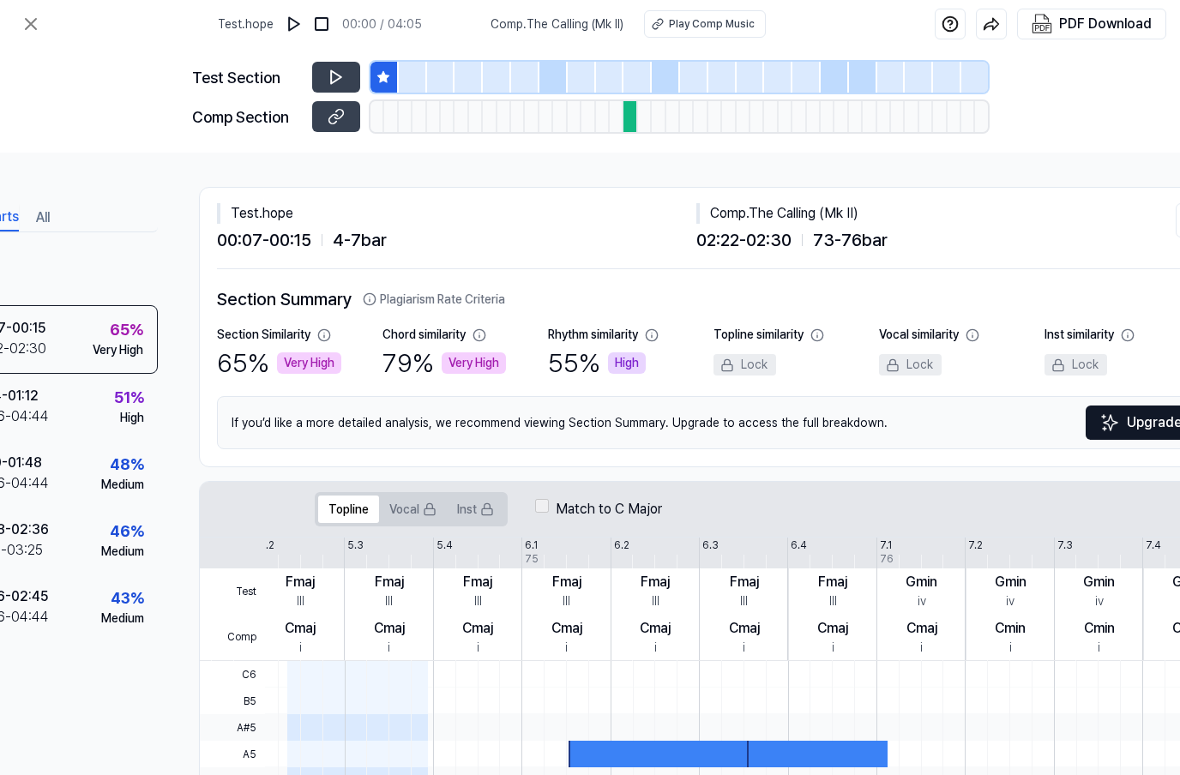
scroll to position [0, 0]
click at [333, 75] on icon at bounding box center [336, 77] width 17 height 17
click at [332, 115] on icon at bounding box center [333, 118] width 9 height 9
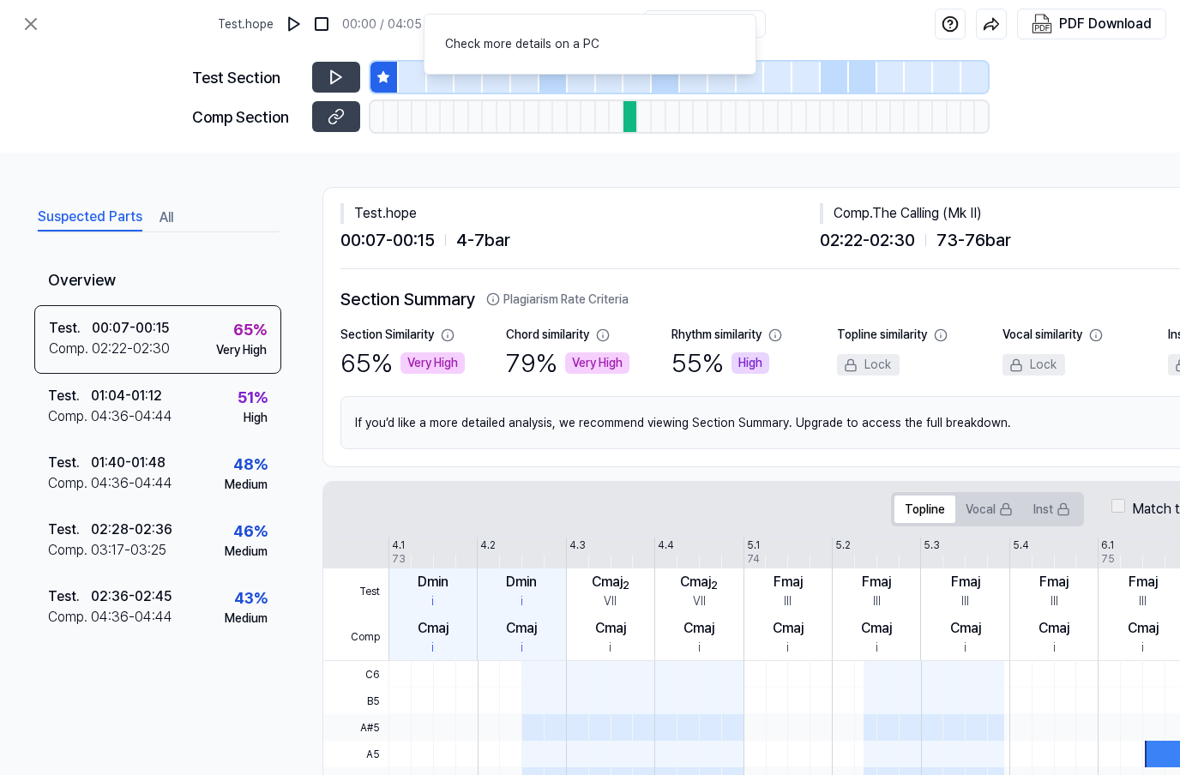
click at [69, 416] on div "Comp ." at bounding box center [69, 416] width 43 height 21
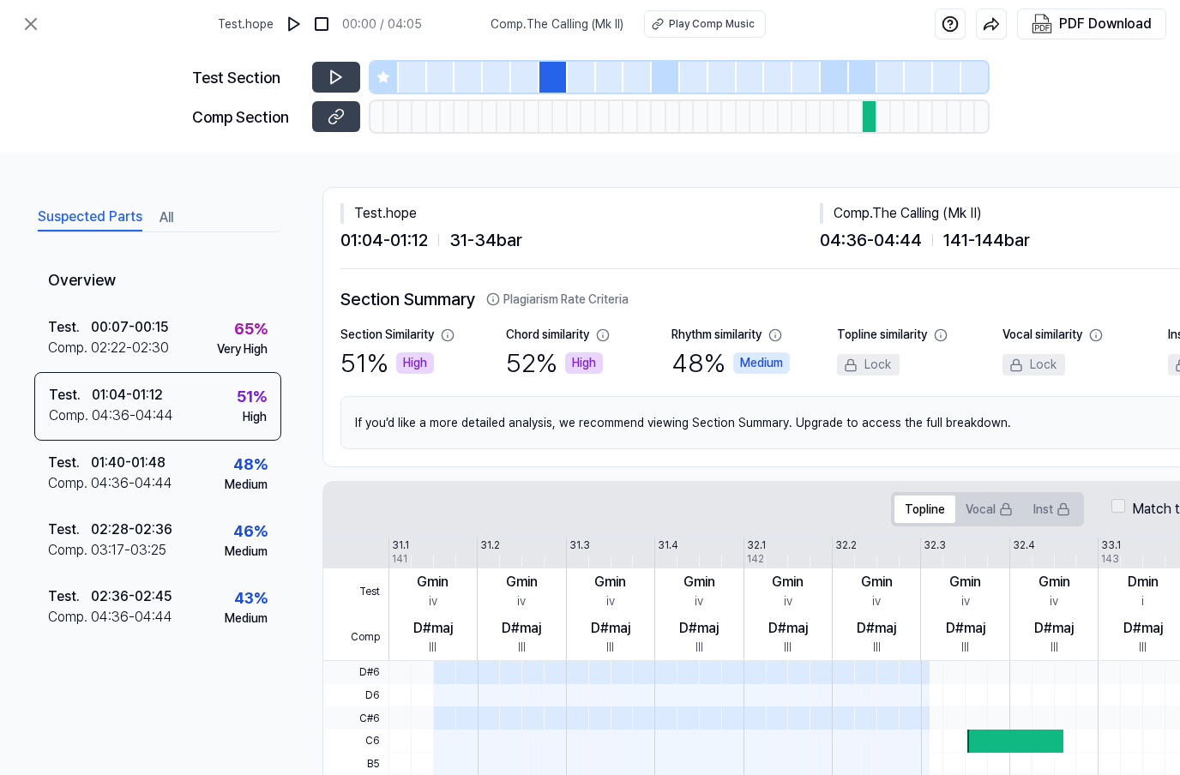
click at [326, 123] on button at bounding box center [336, 116] width 48 height 31
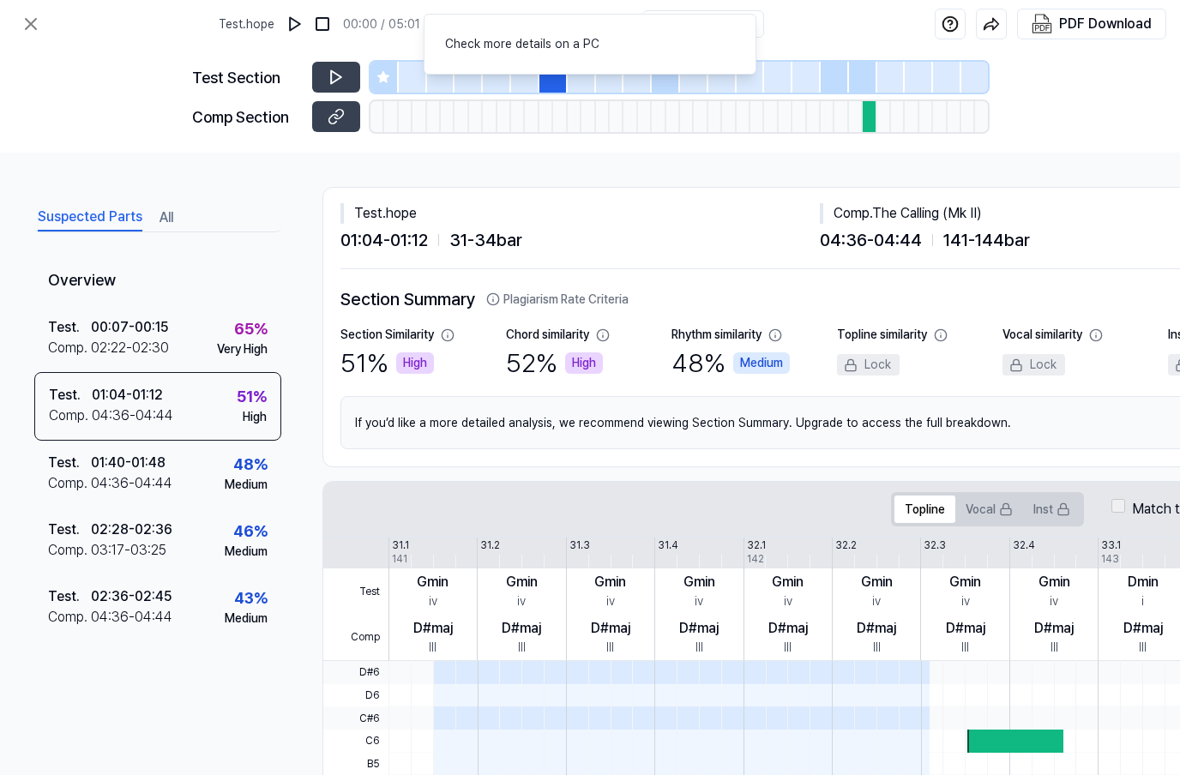
click at [90, 496] on div "Test . 01:40 - 01:48 Comp . 04:36 - 04:44 48 % Medium" at bounding box center [157, 474] width 247 height 67
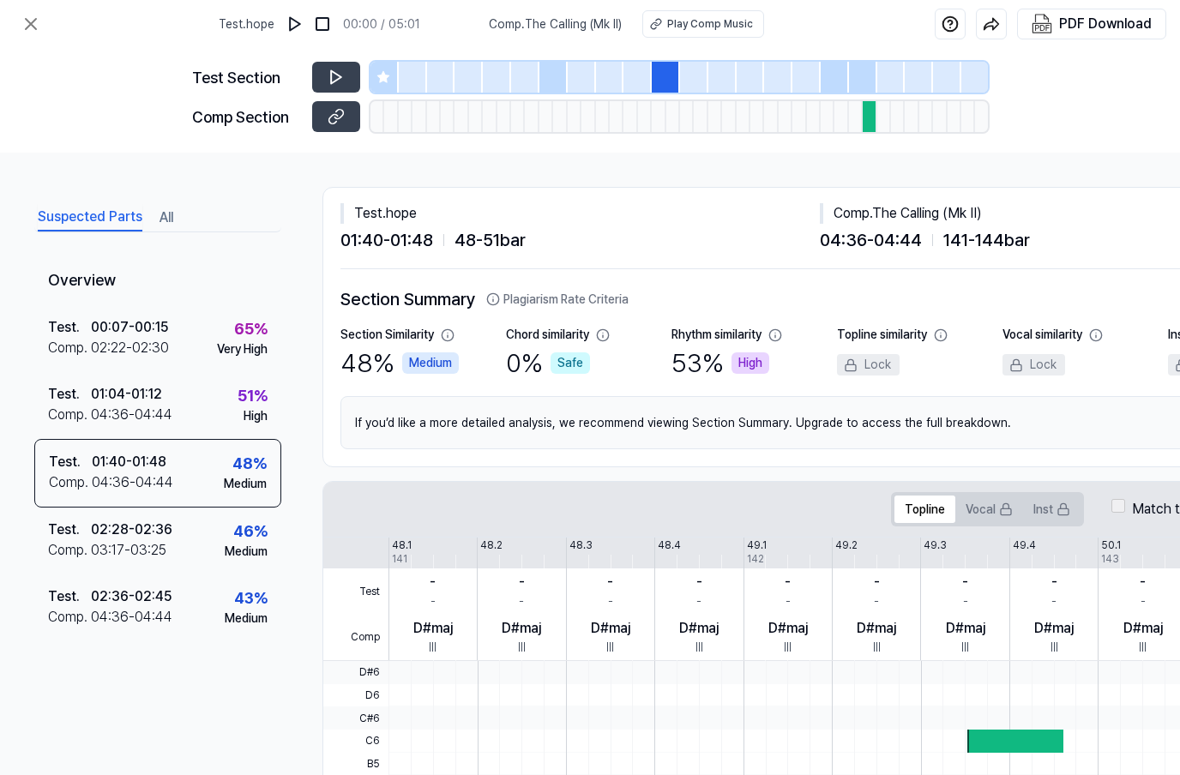
click at [62, 474] on div "Comp ." at bounding box center [70, 482] width 43 height 21
click at [340, 126] on button at bounding box center [336, 116] width 48 height 31
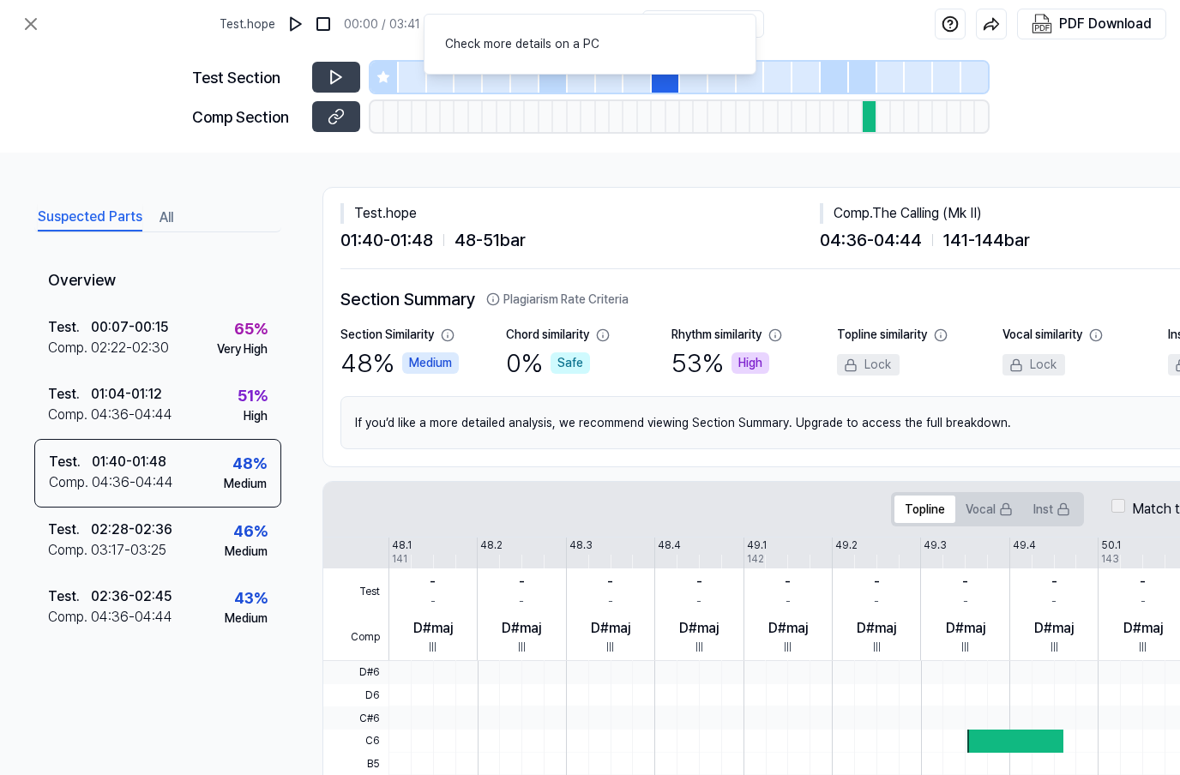
click at [27, 22] on icon at bounding box center [31, 24] width 21 height 21
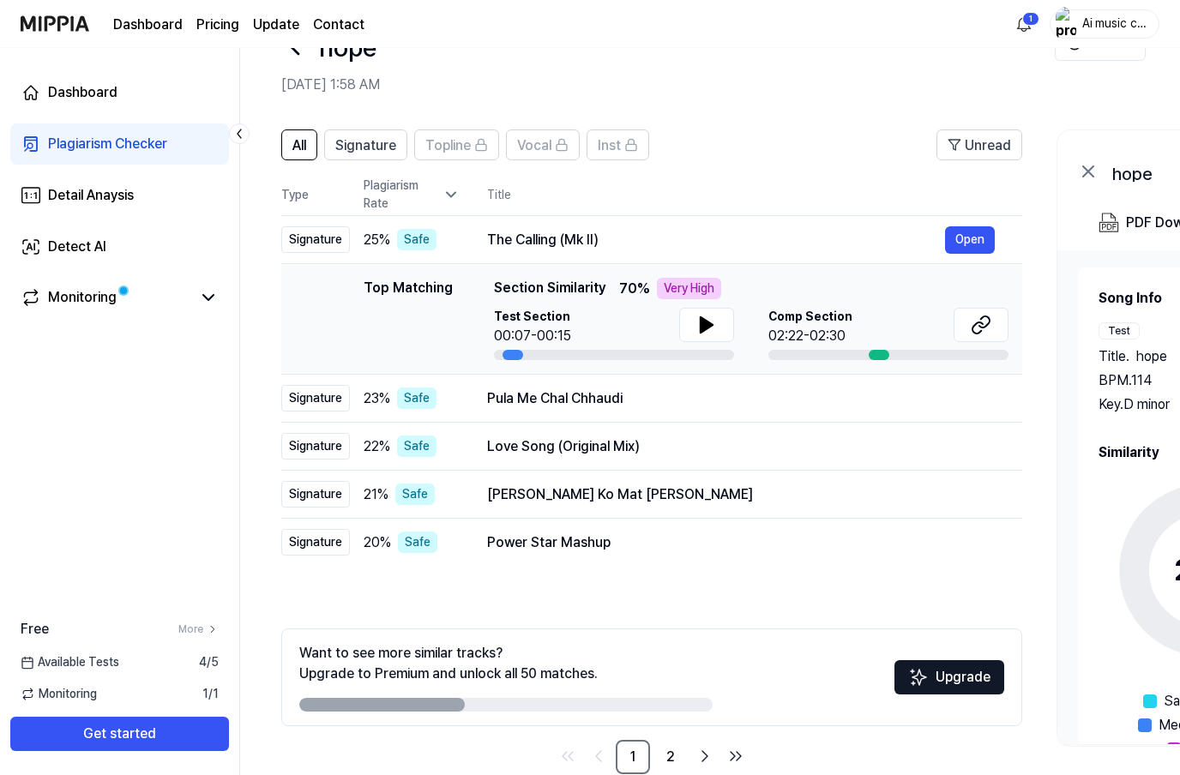
click at [0, 0] on button "Open" at bounding box center [0, 0] width 0 height 0
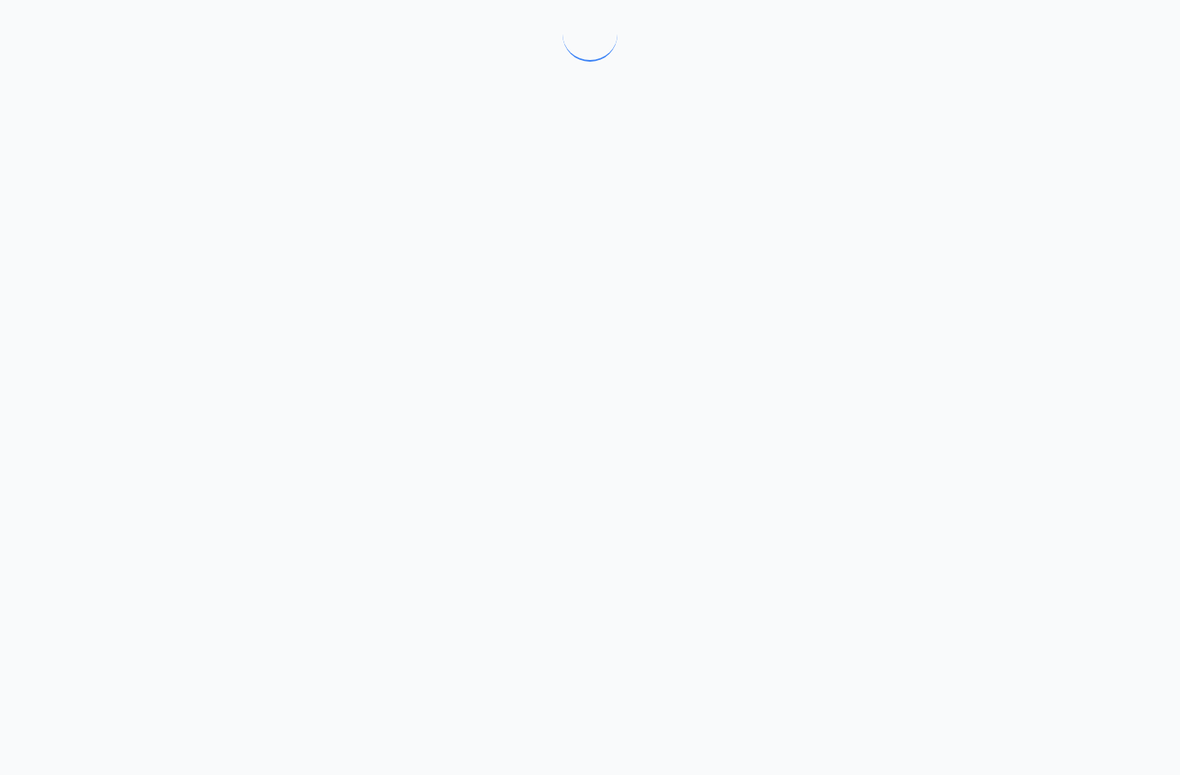
scroll to position [0, 0]
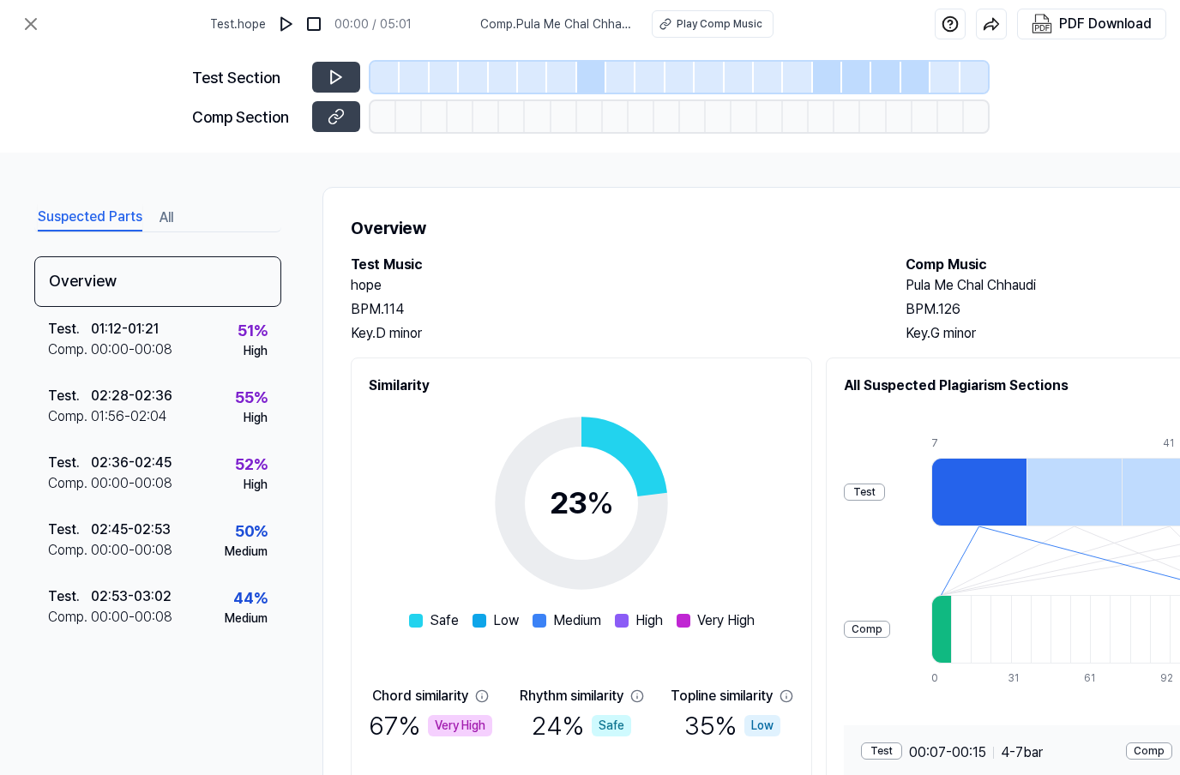
click at [328, 111] on icon at bounding box center [336, 116] width 17 height 17
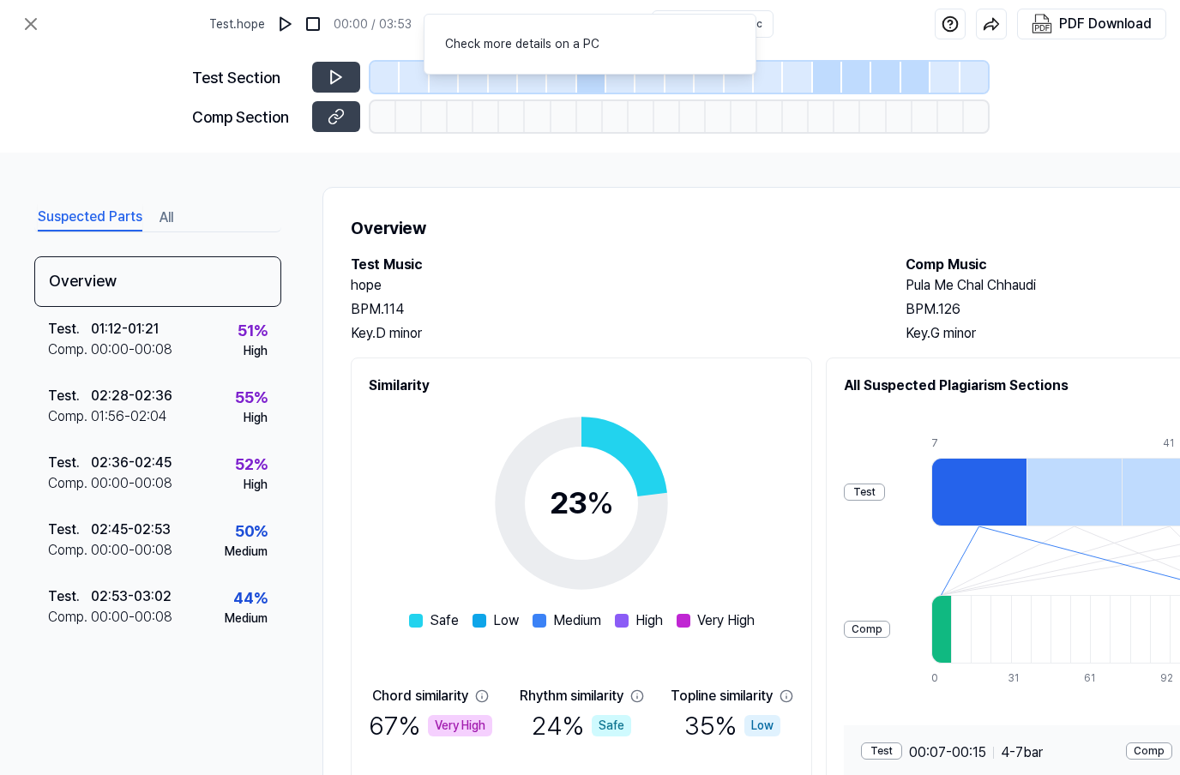
click at [26, 27] on icon at bounding box center [31, 24] width 21 height 21
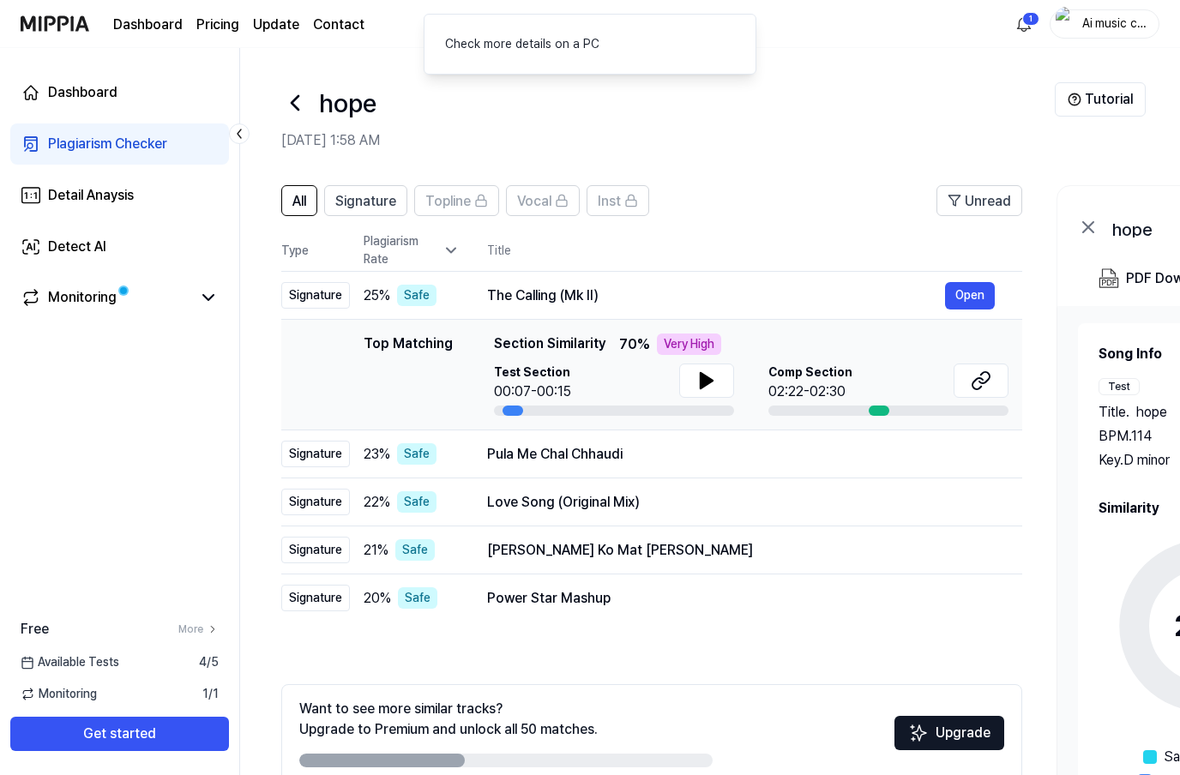
scroll to position [56, 0]
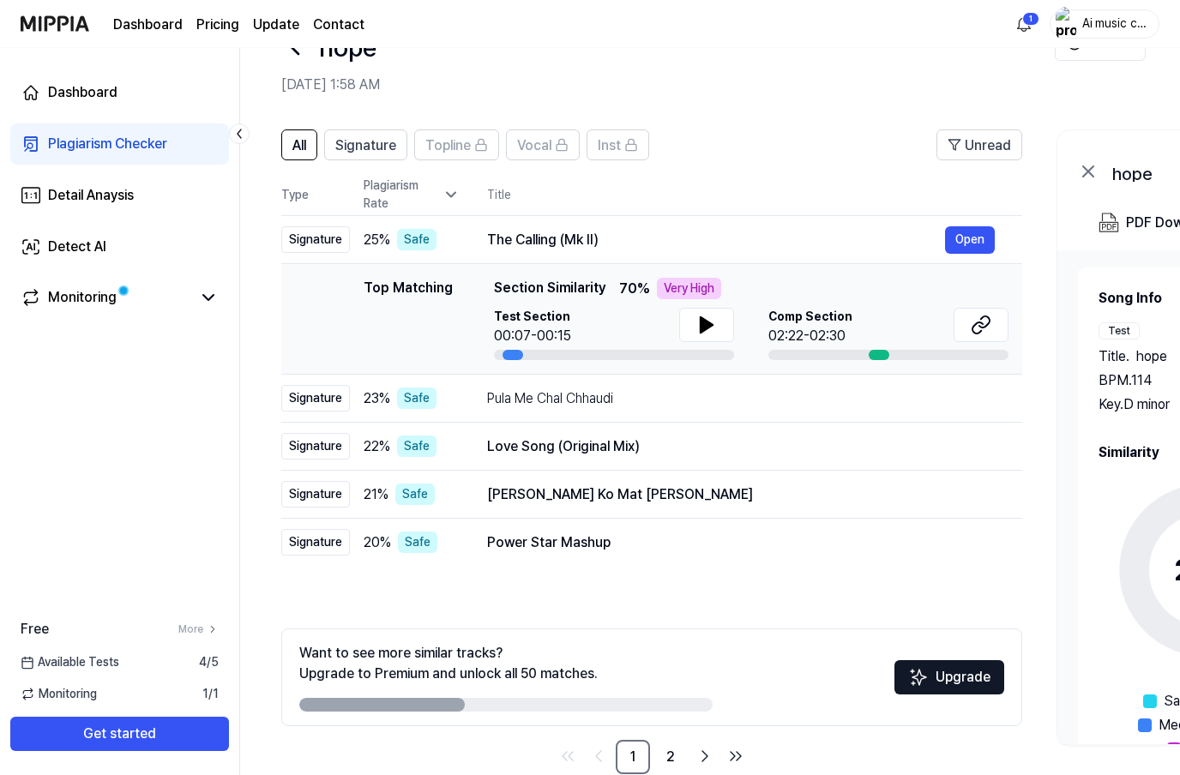
click at [67, 305] on div "Monitoring" at bounding box center [82, 297] width 69 height 21
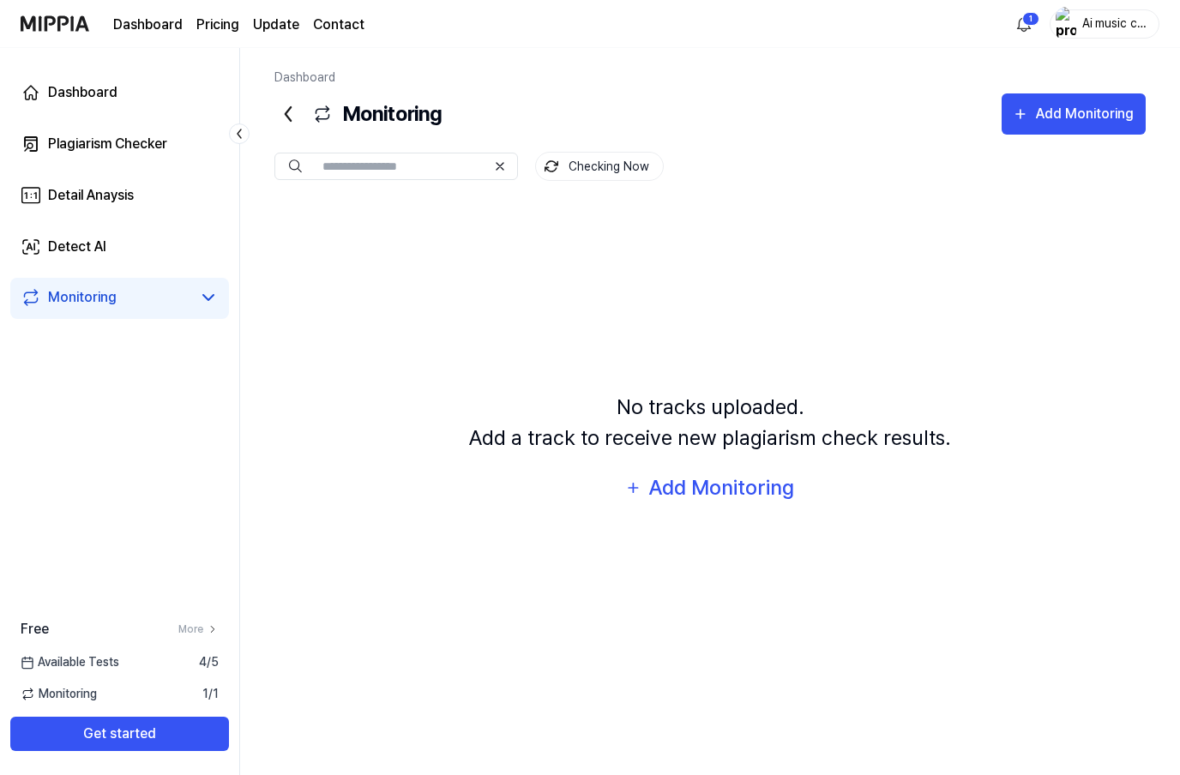
scroll to position [61, 0]
click at [80, 298] on div "Monitoring" at bounding box center [82, 297] width 69 height 21
click at [288, 118] on icon at bounding box center [288, 114] width 5 height 14
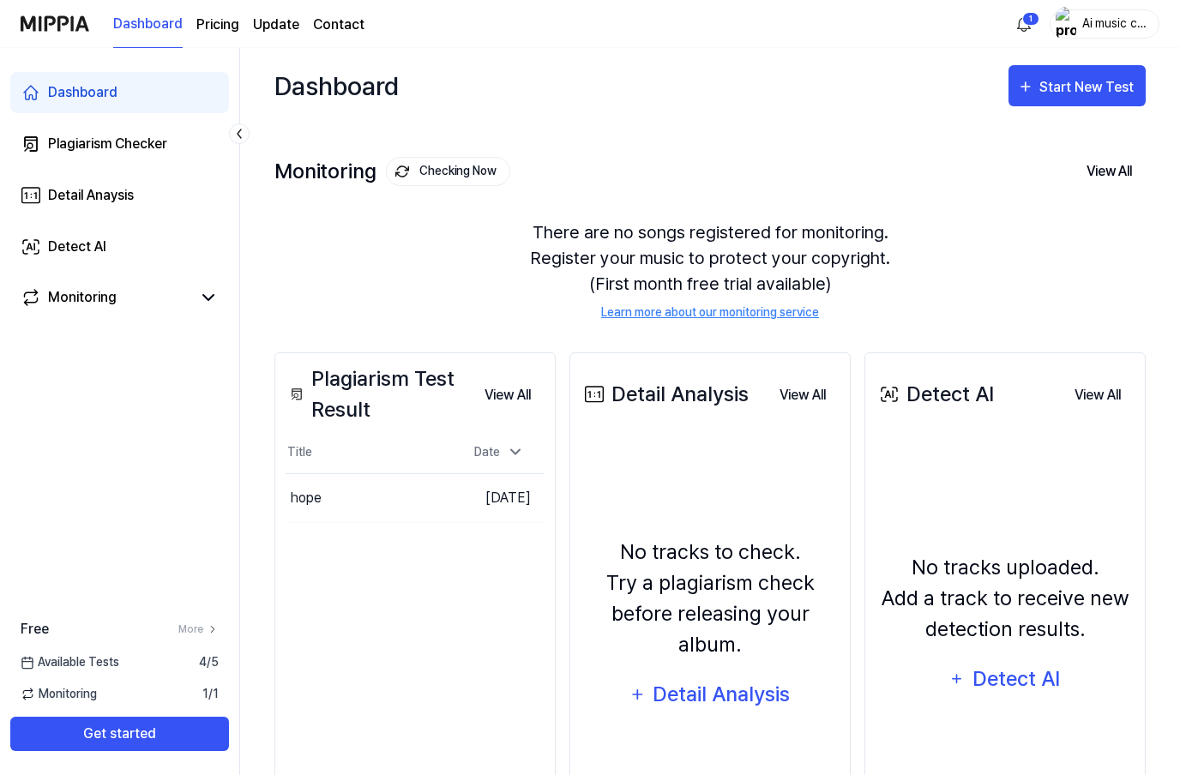
click at [0, 0] on button "Go to Results" at bounding box center [0, 0] width 0 height 0
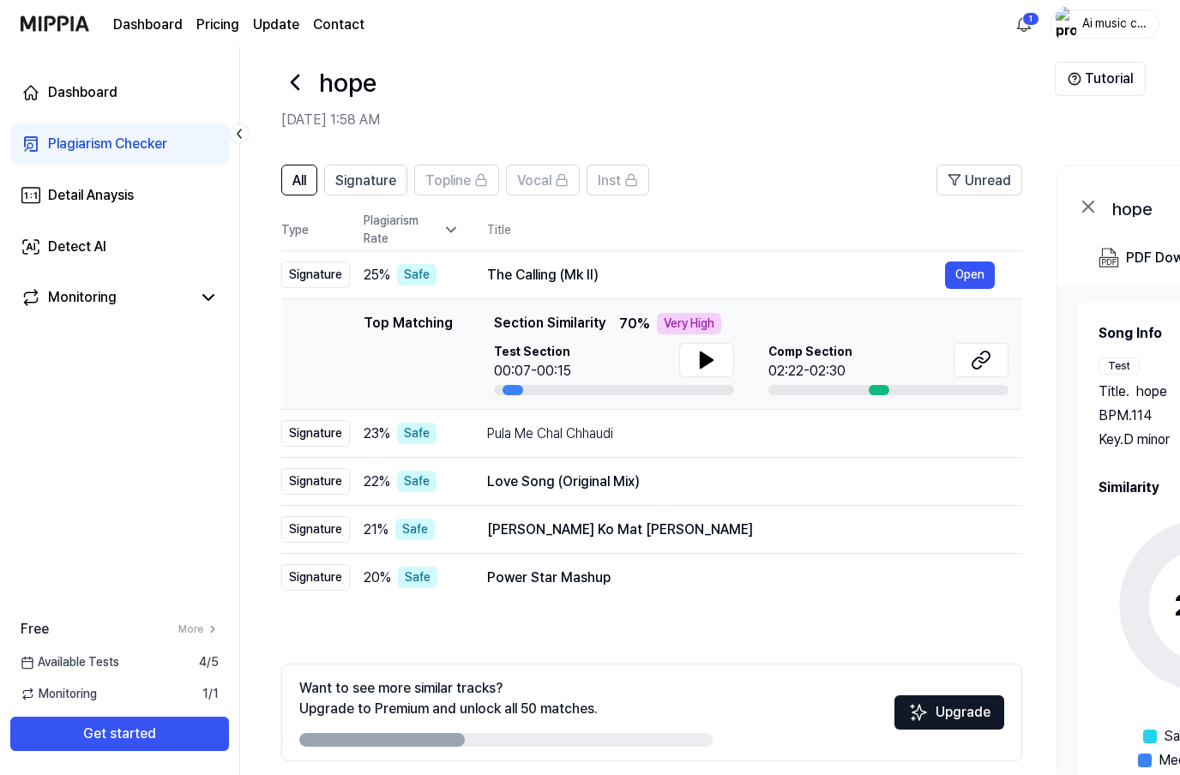
scroll to position [19, 0]
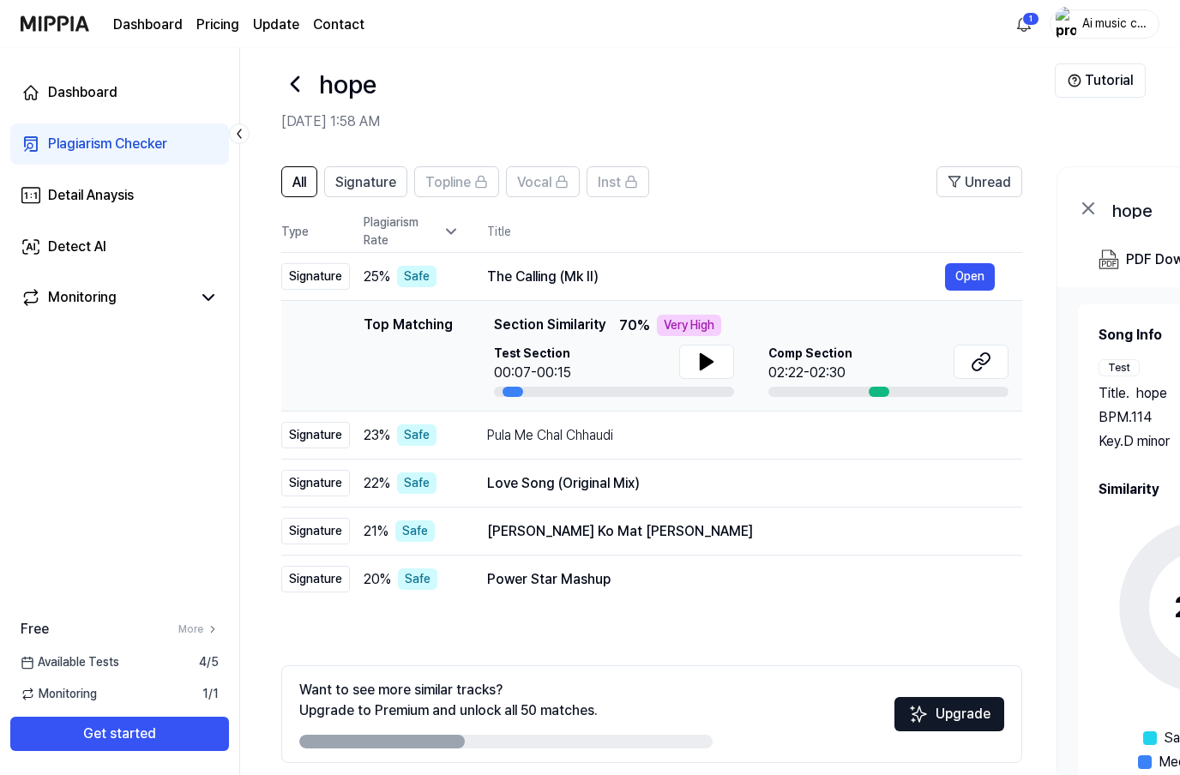
click at [377, 180] on span "Signature" at bounding box center [365, 182] width 61 height 21
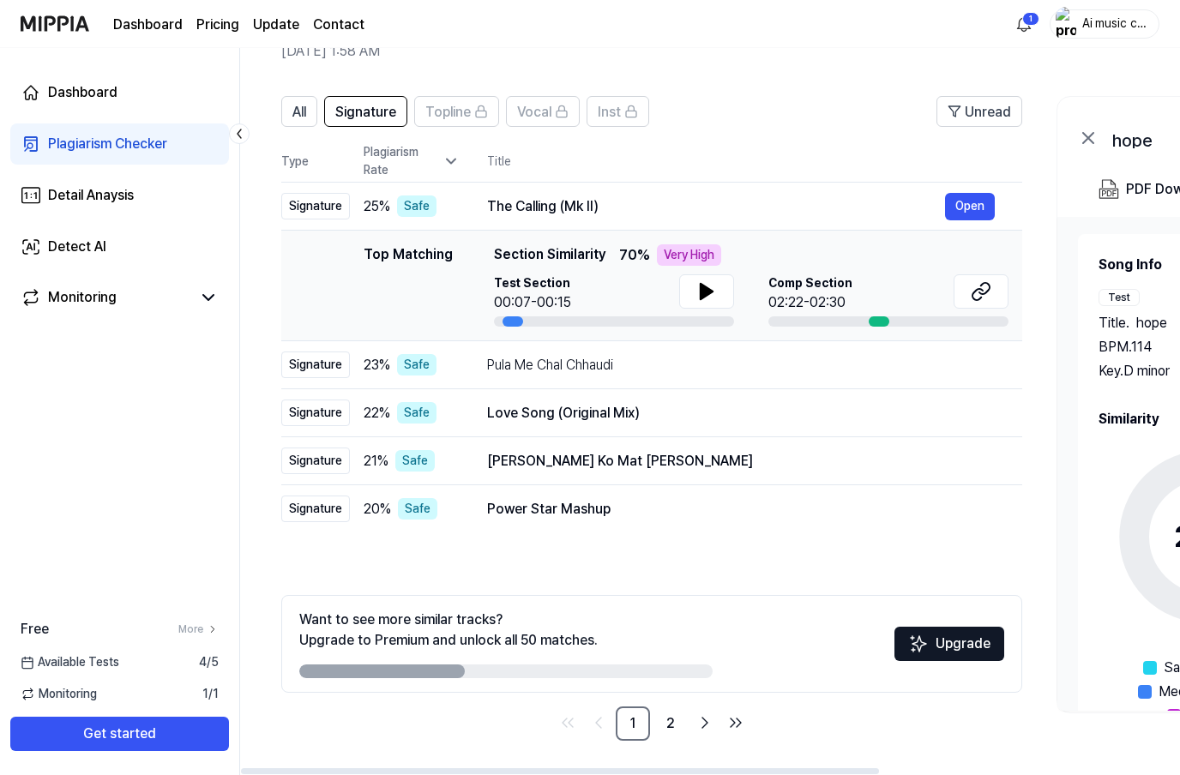
scroll to position [89, 0]
click at [665, 724] on link "2" at bounding box center [670, 724] width 34 height 34
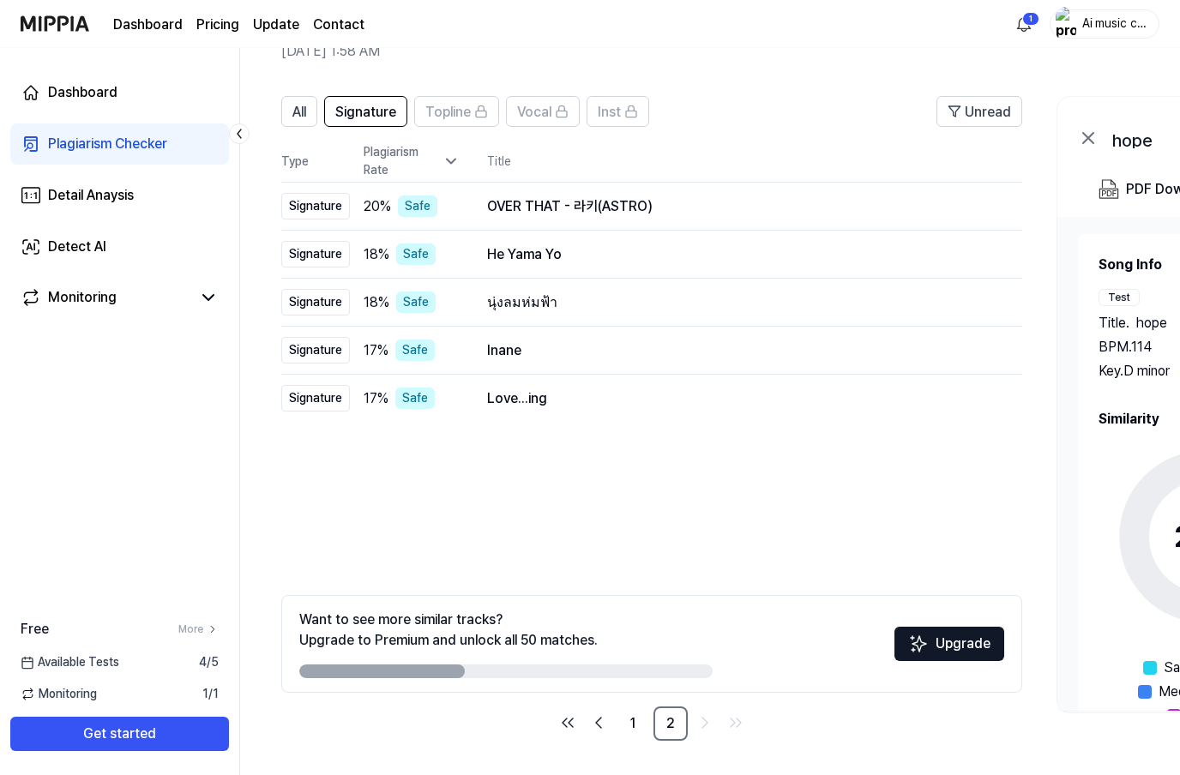
click at [665, 731] on link "2" at bounding box center [670, 724] width 34 height 34
